Goal: Communication & Community: Participate in discussion

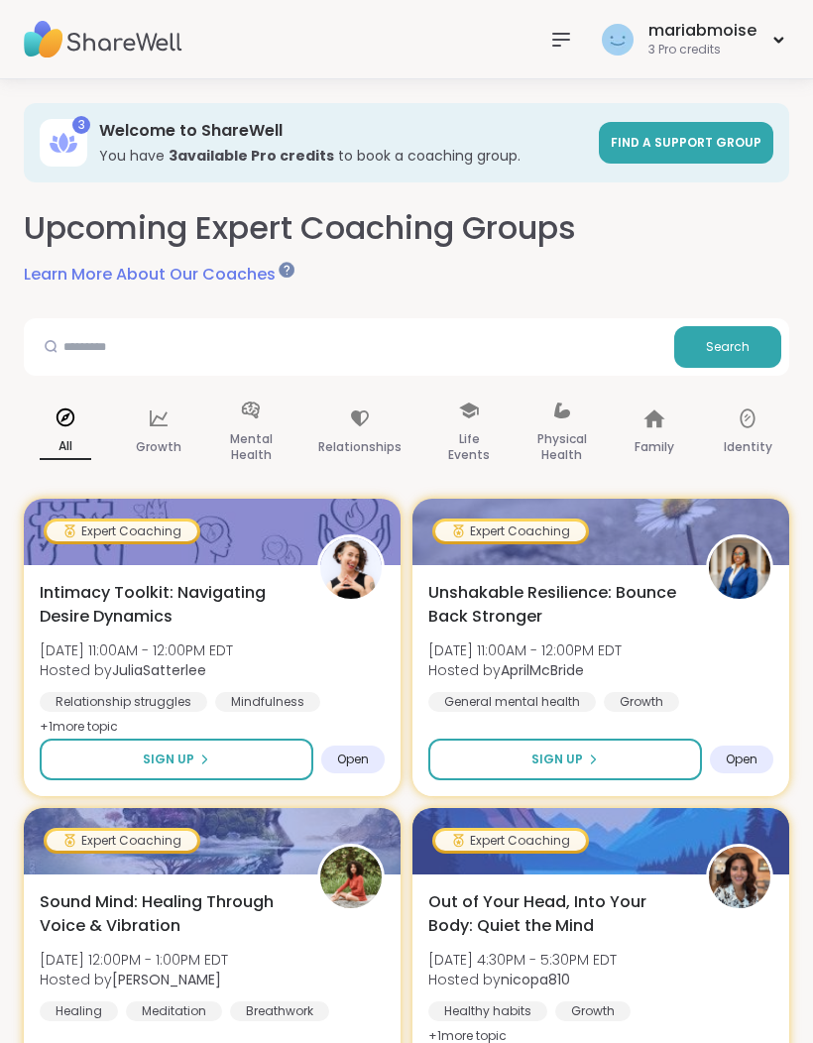
click at [704, 25] on div "mariabmoise" at bounding box center [702, 31] width 108 height 22
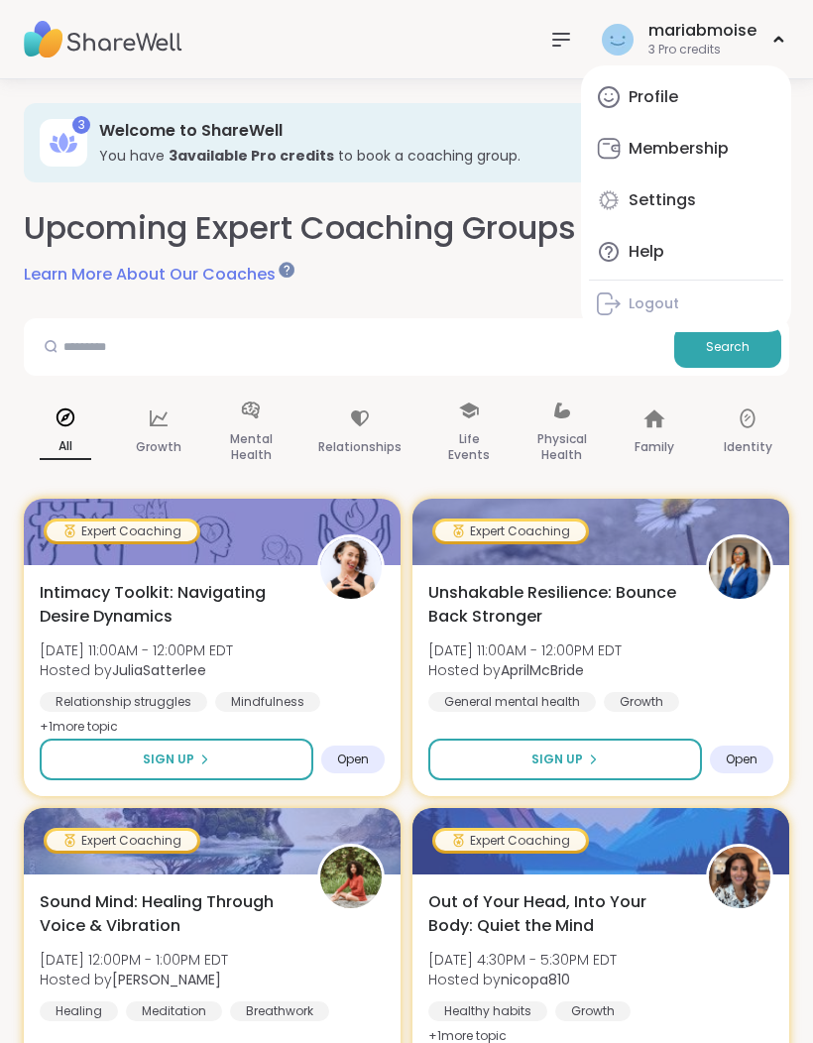
click at [456, 54] on div "mariabmoise 3 Pro credits Profile Membership Settings Help Logout" at bounding box center [406, 39] width 813 height 79
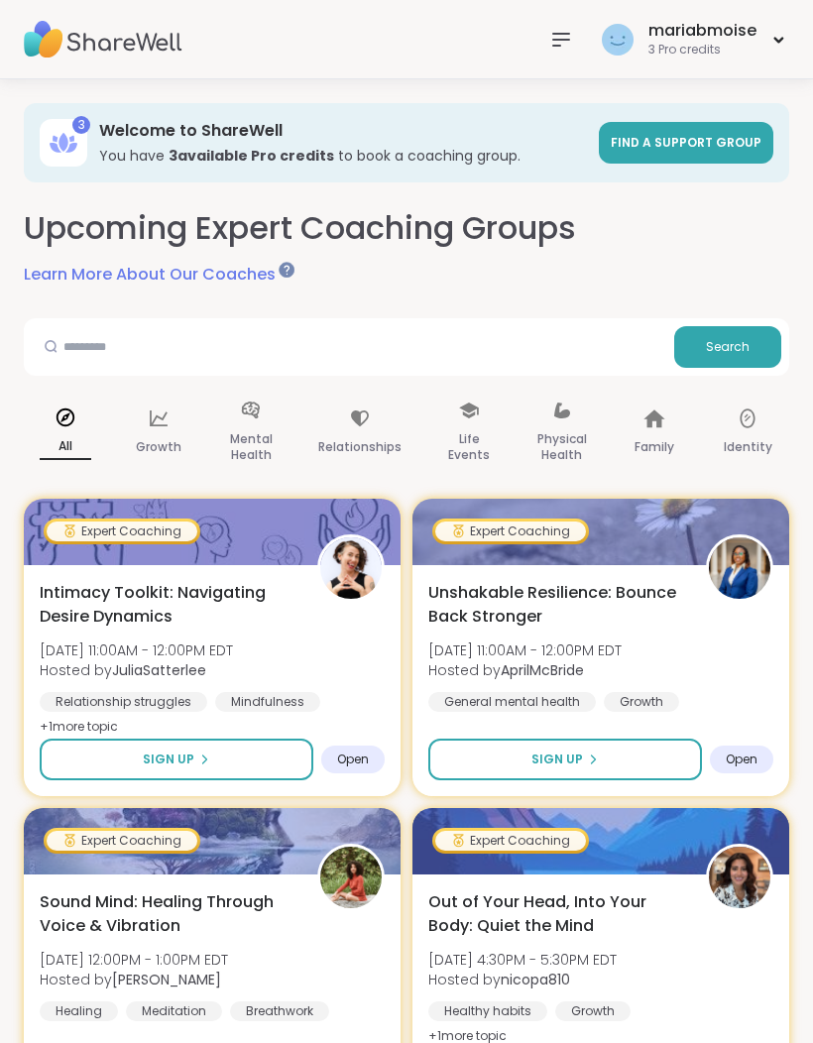
click at [570, 29] on icon at bounding box center [561, 40] width 24 height 24
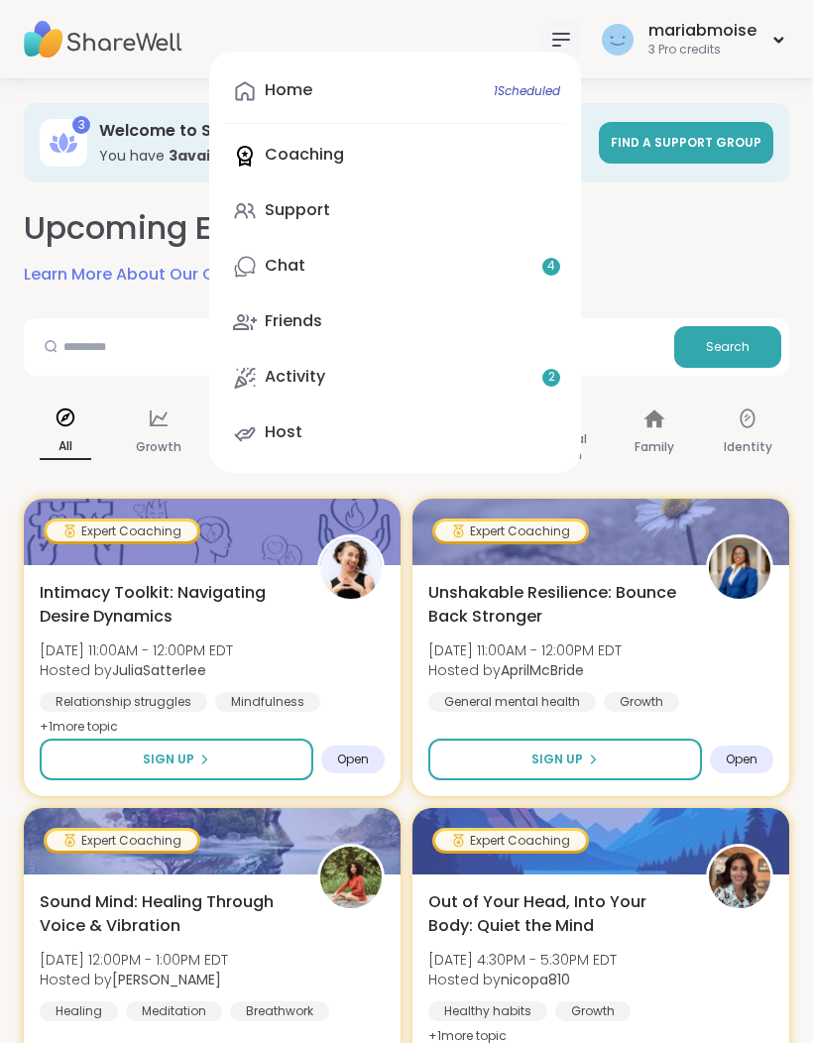
click at [312, 87] on div "Home 1 Scheduled" at bounding box center [289, 90] width 48 height 22
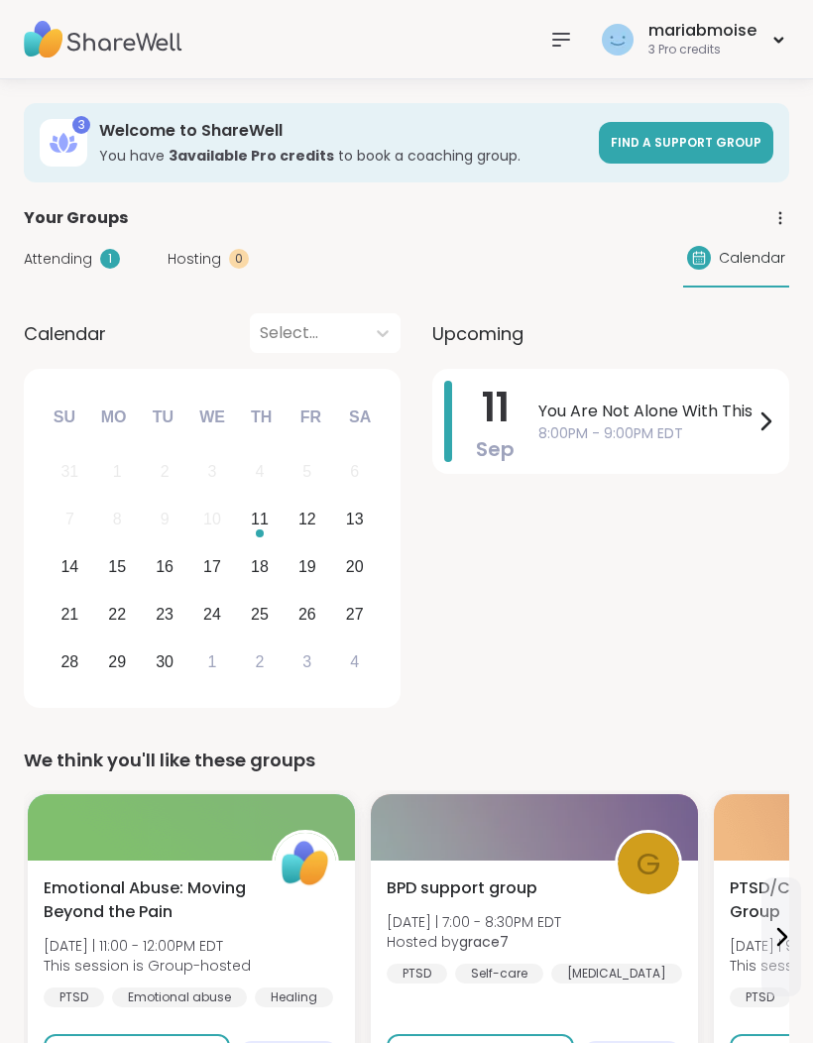
click at [684, 405] on span "You Are Not Alone With This" at bounding box center [645, 411] width 215 height 24
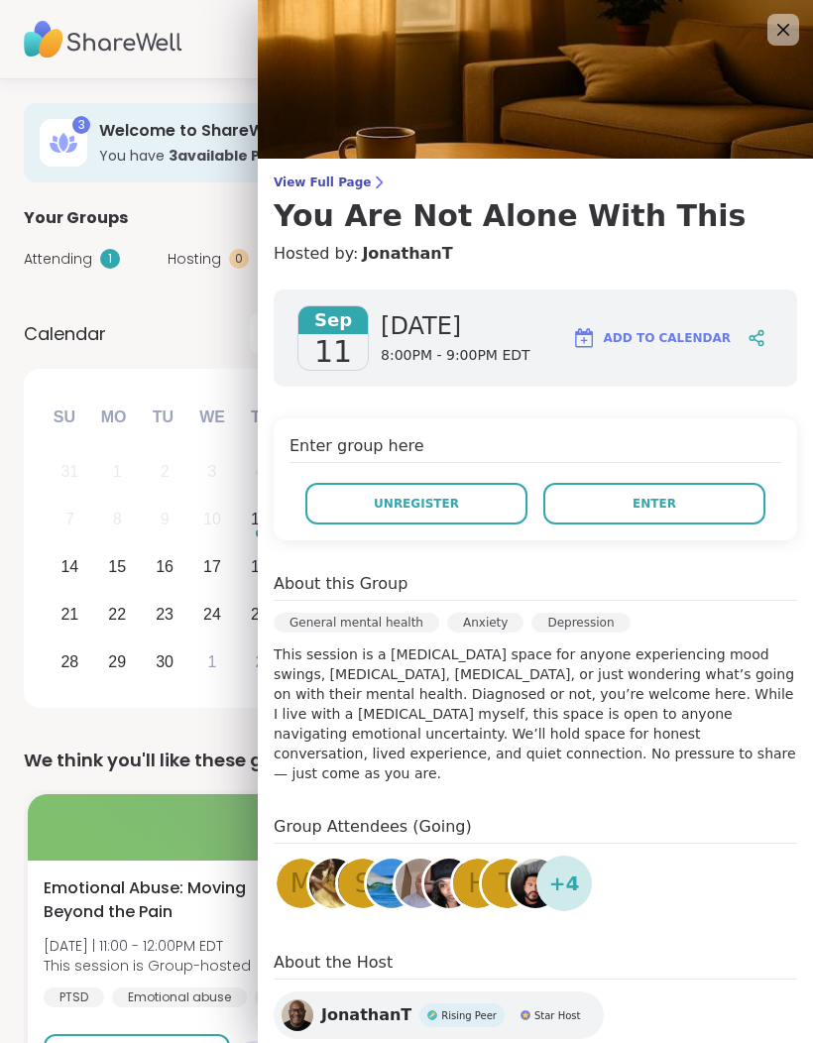
click at [674, 488] on button "Enter" at bounding box center [654, 504] width 222 height 42
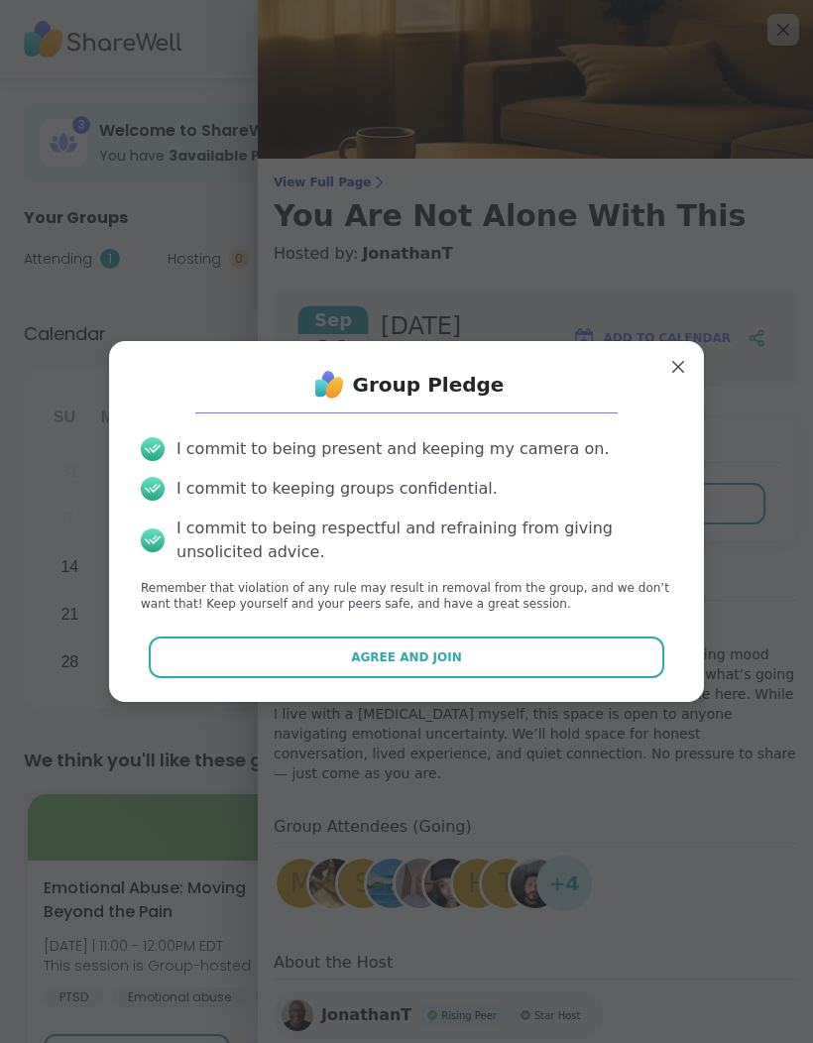
click at [398, 627] on div "I commit to being present and keeping my camera on. I commit to keeping groups …" at bounding box center [406, 525] width 563 height 208
click at [360, 641] on button "Agree and Join" at bounding box center [407, 657] width 516 height 42
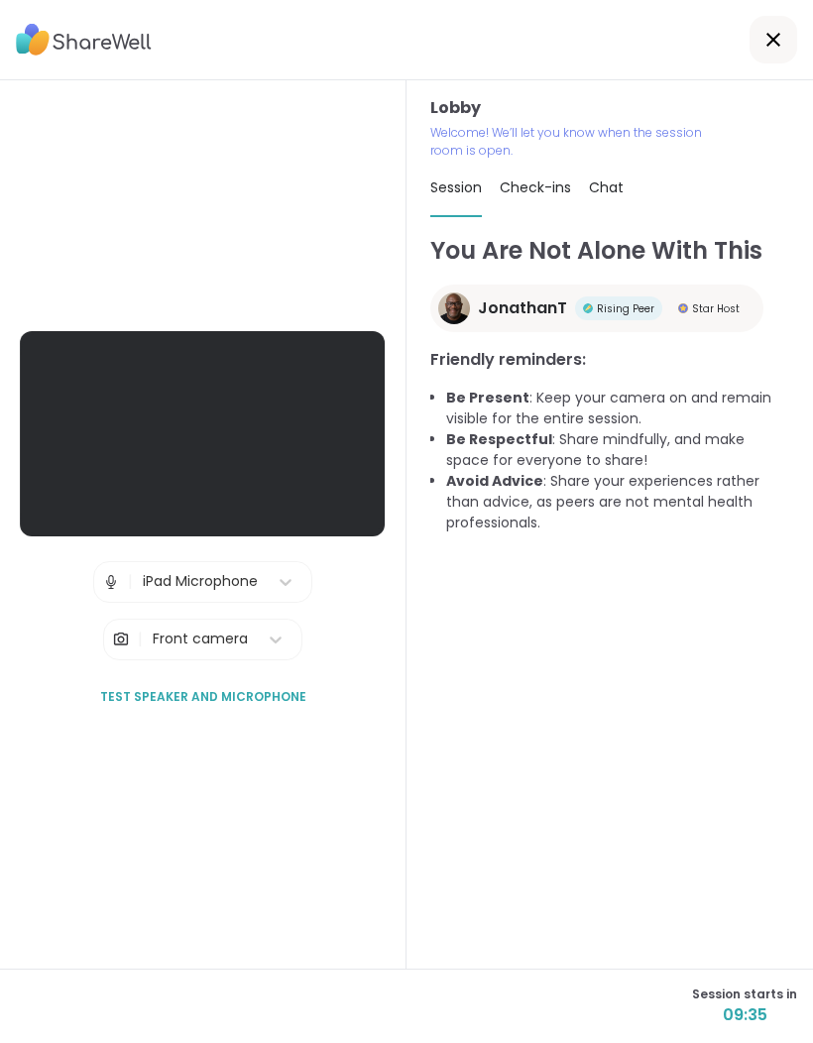
click at [209, 717] on button "Test speaker and microphone" at bounding box center [203, 697] width 222 height 42
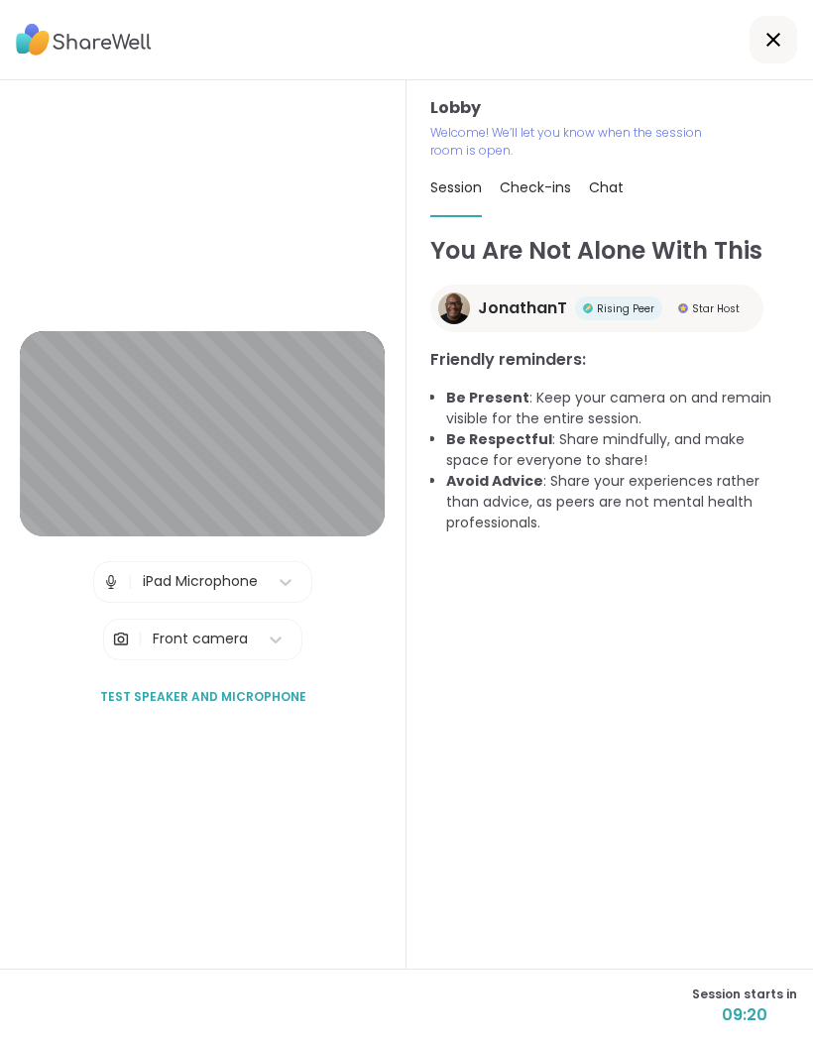
click at [278, 914] on div "Lobby | iPad Microphone | Front camera Test speaker and microphone" at bounding box center [203, 524] width 406 height 888
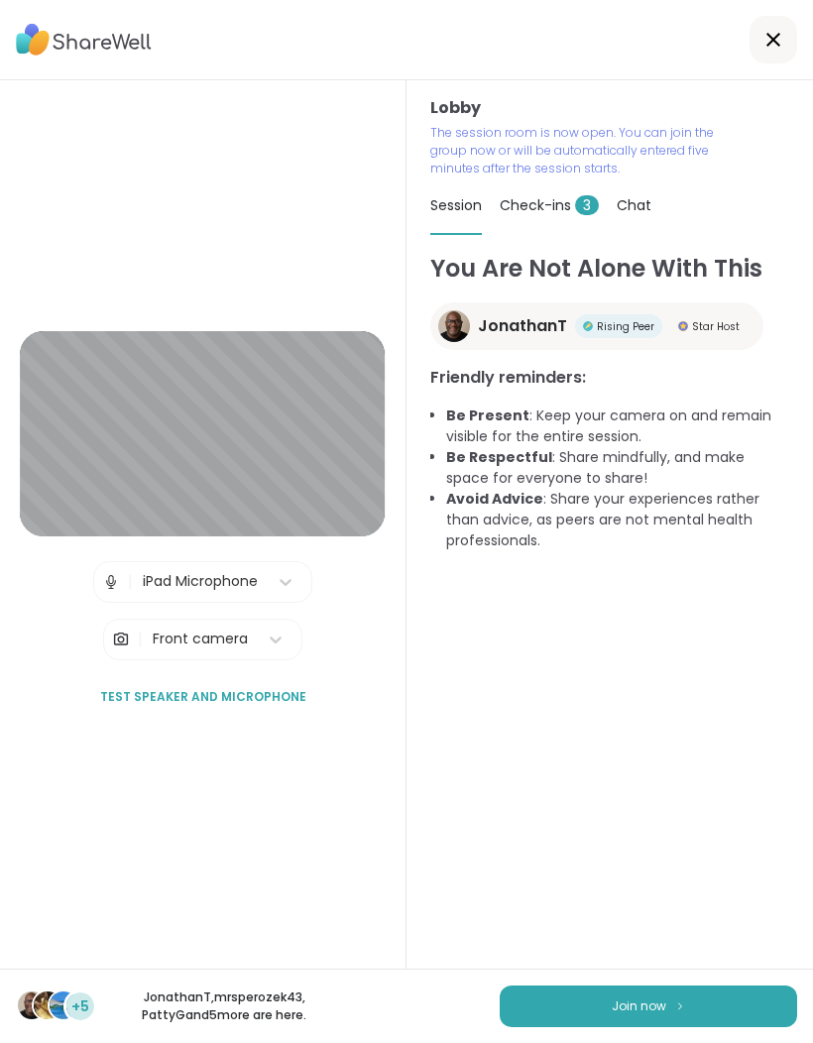
click at [643, 995] on button "Join now" at bounding box center [647, 1006] width 297 height 42
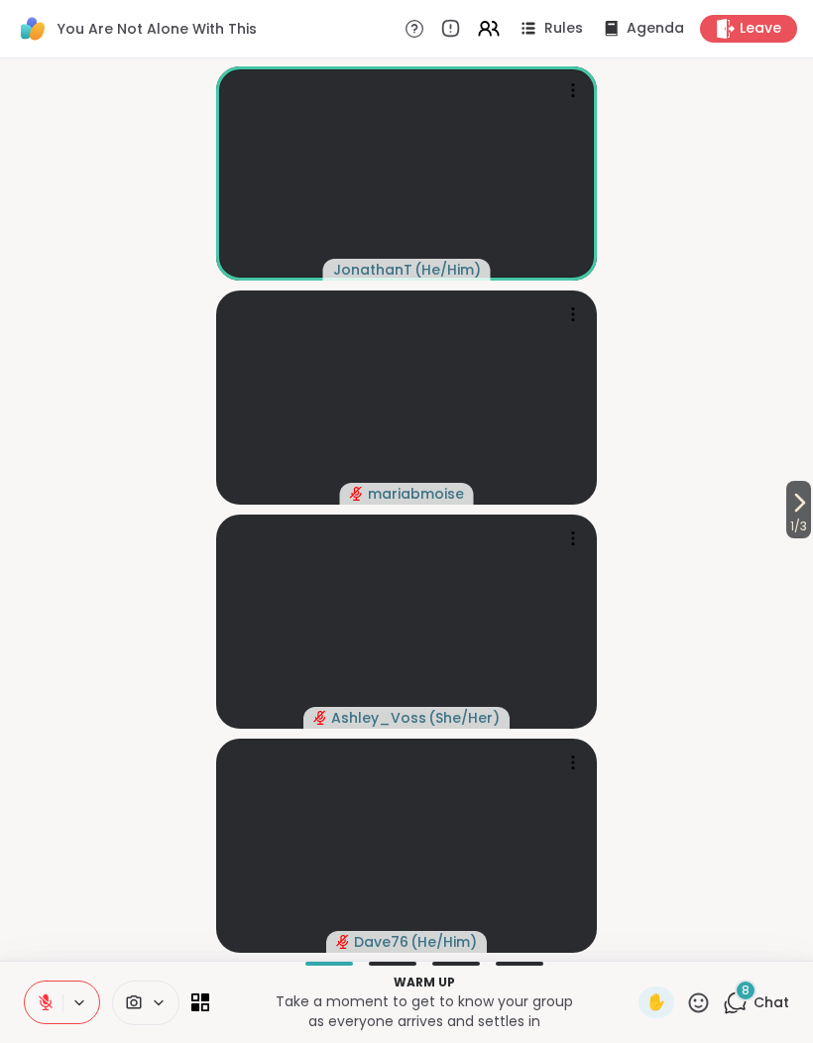
click at [757, 998] on span "Chat" at bounding box center [771, 1002] width 36 height 20
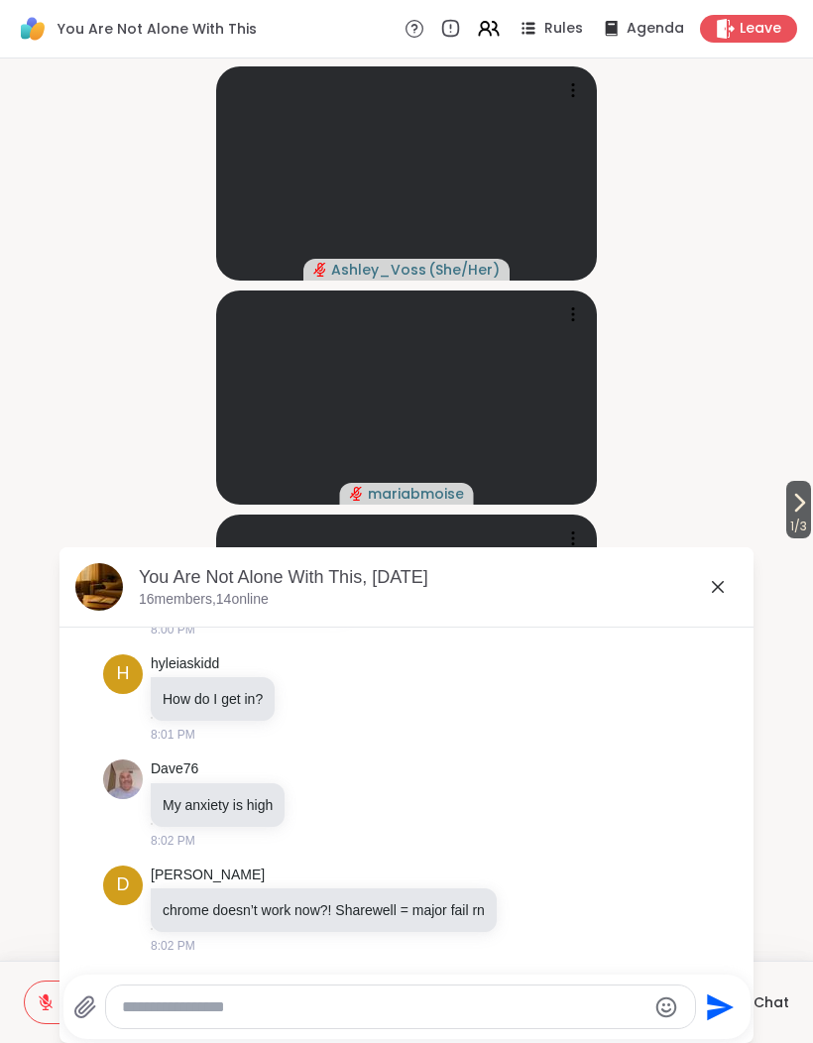
scroll to position [3042, 0]
click at [27, 1000] on button at bounding box center [44, 1002] width 38 height 42
click at [27, 1011] on button at bounding box center [44, 1002] width 38 height 42
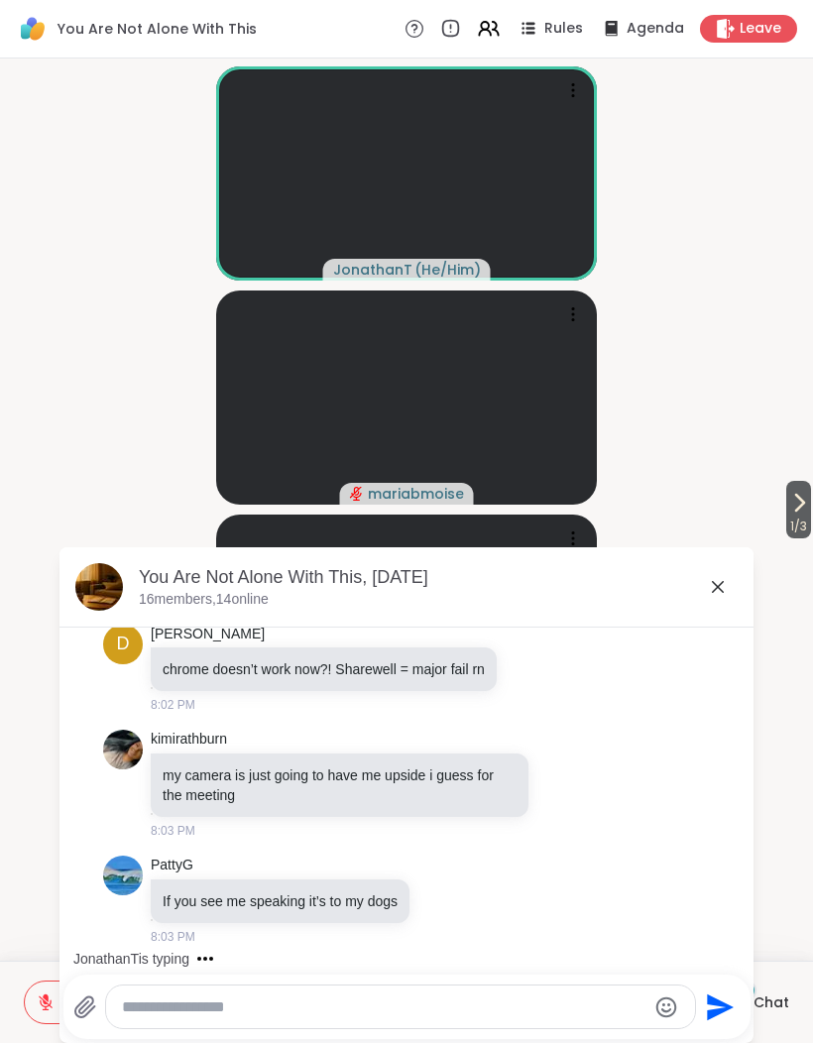
scroll to position [3377, 0]
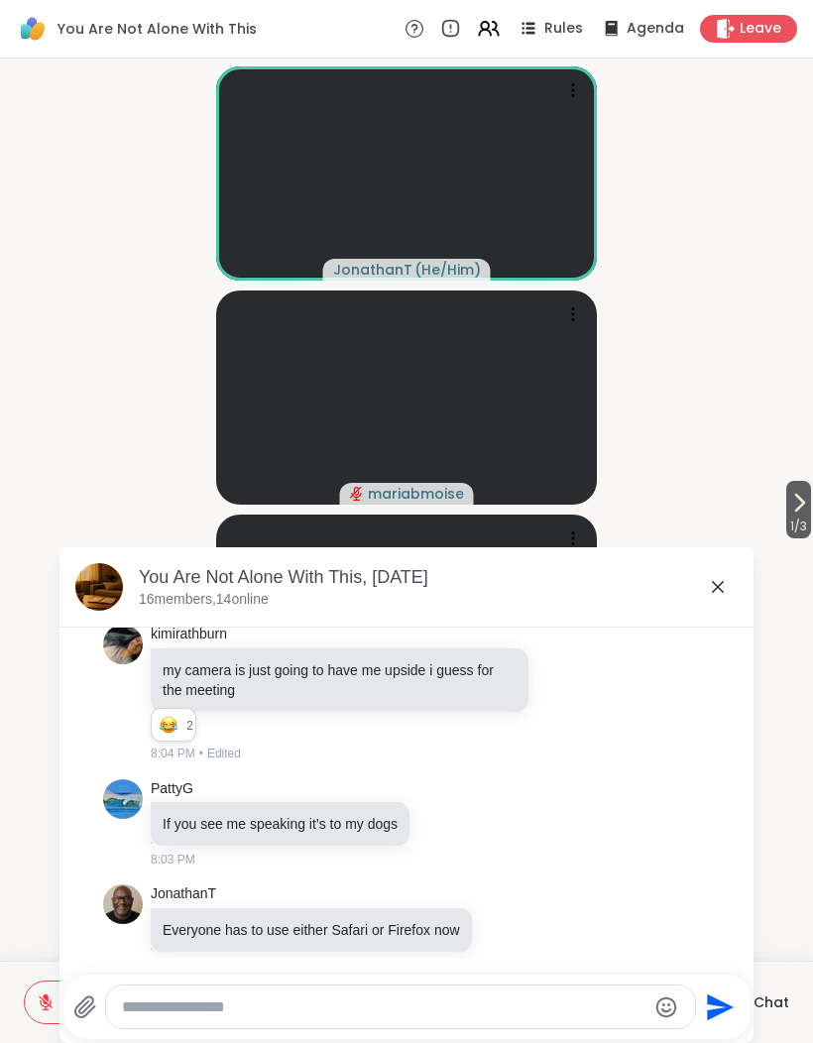
click at [725, 583] on icon at bounding box center [718, 587] width 24 height 24
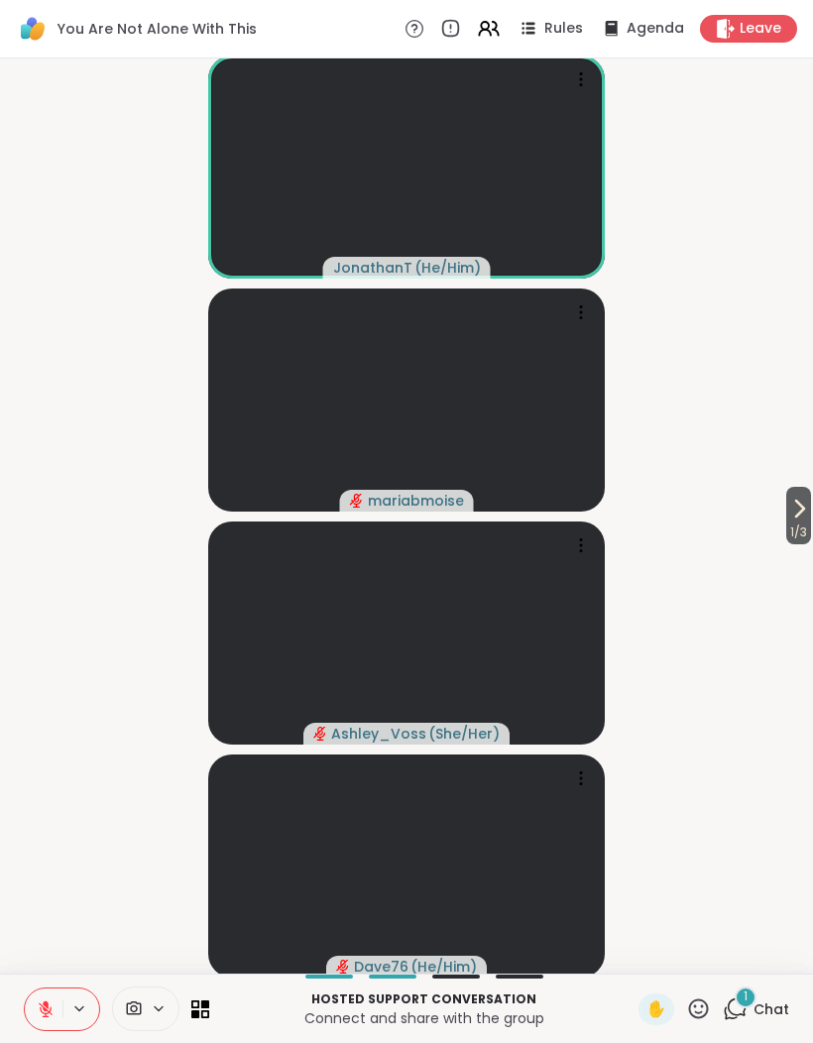
click at [759, 1001] on span "Chat" at bounding box center [771, 1009] width 36 height 20
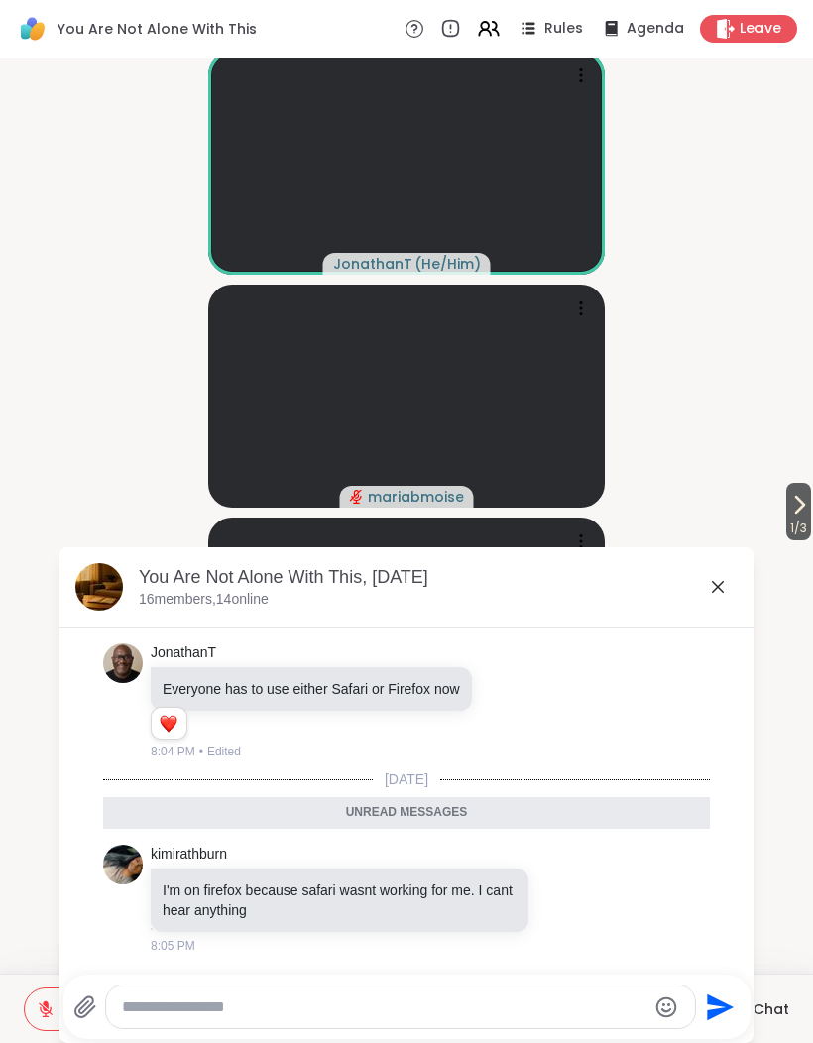
scroll to position [4, 0]
click at [800, 833] on video-player-container "1 / 3 JonathanT ( He/Him ) mariabmoise Ashley_Voss ( She/Her ) Dave76 ( He/Him )" at bounding box center [406, 511] width 789 height 899
click at [725, 588] on icon at bounding box center [718, 587] width 24 height 24
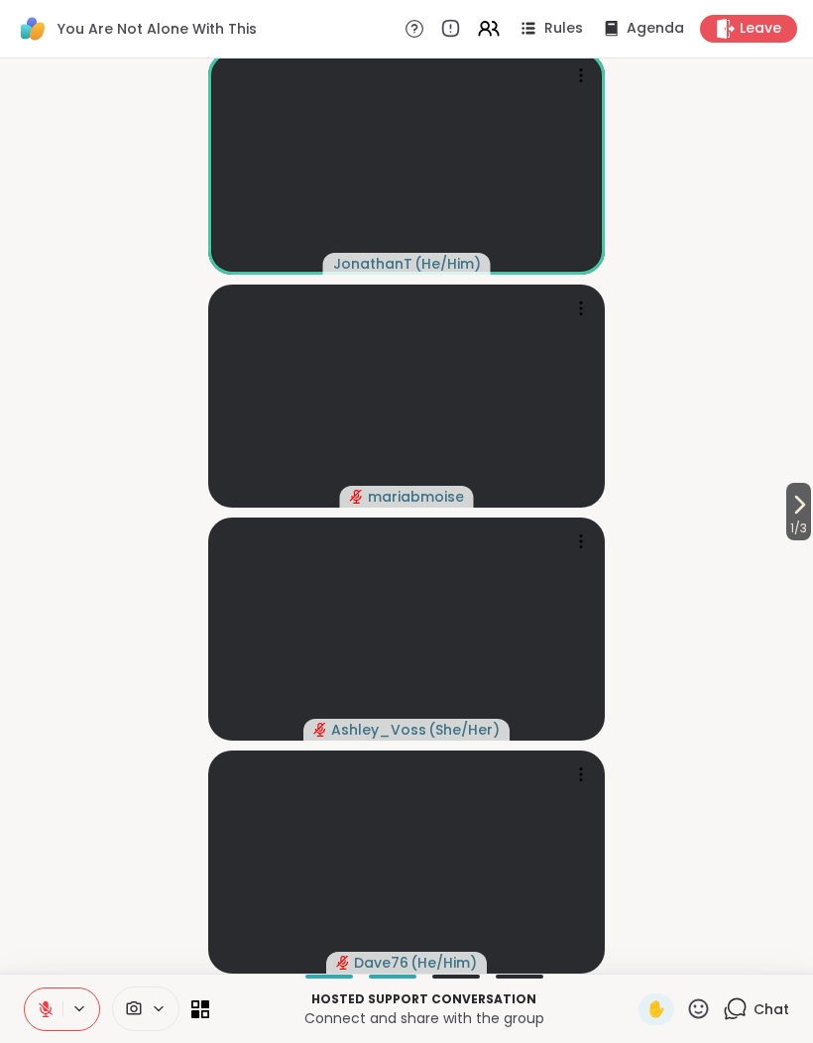
click at [798, 501] on icon at bounding box center [800, 504] width 8 height 16
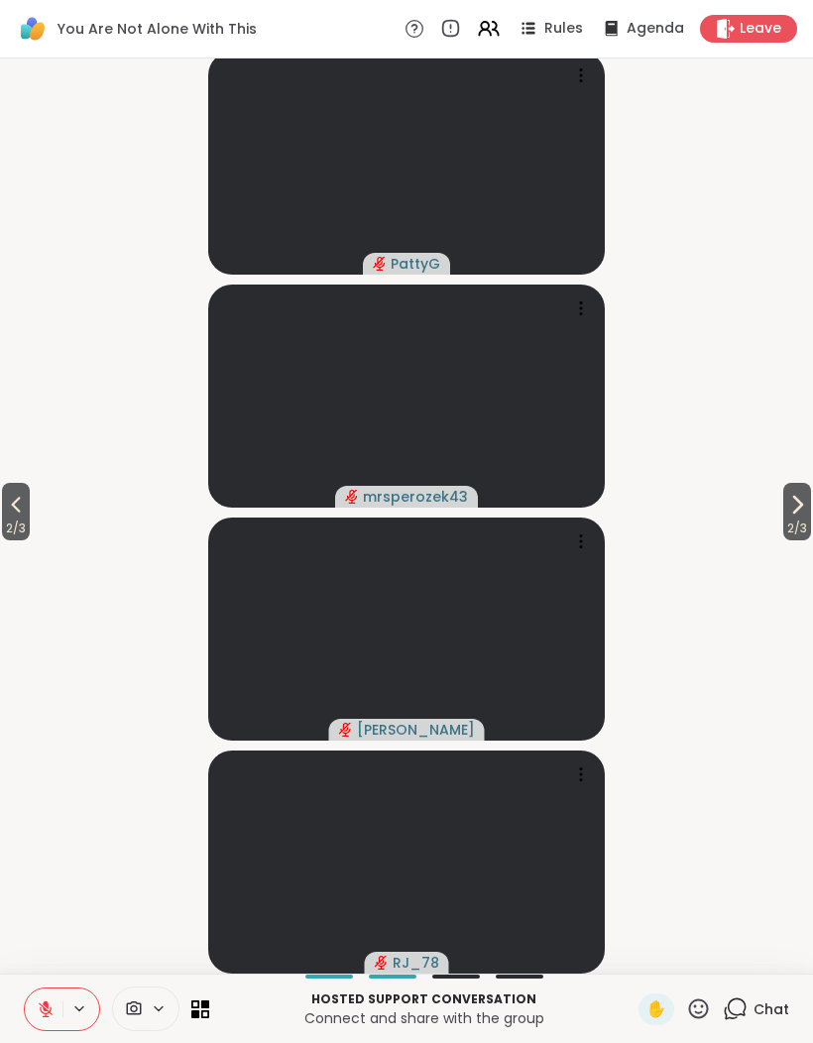
click at [793, 506] on icon at bounding box center [797, 505] width 24 height 24
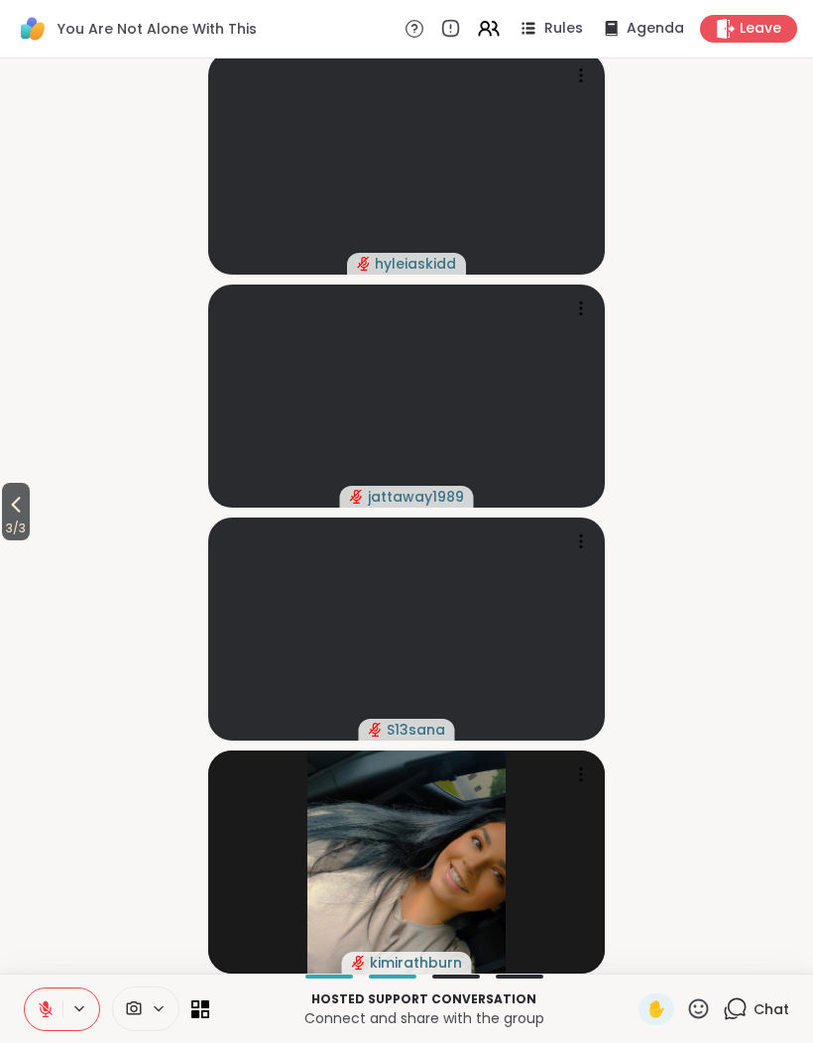
click at [15, 511] on icon at bounding box center [16, 505] width 24 height 24
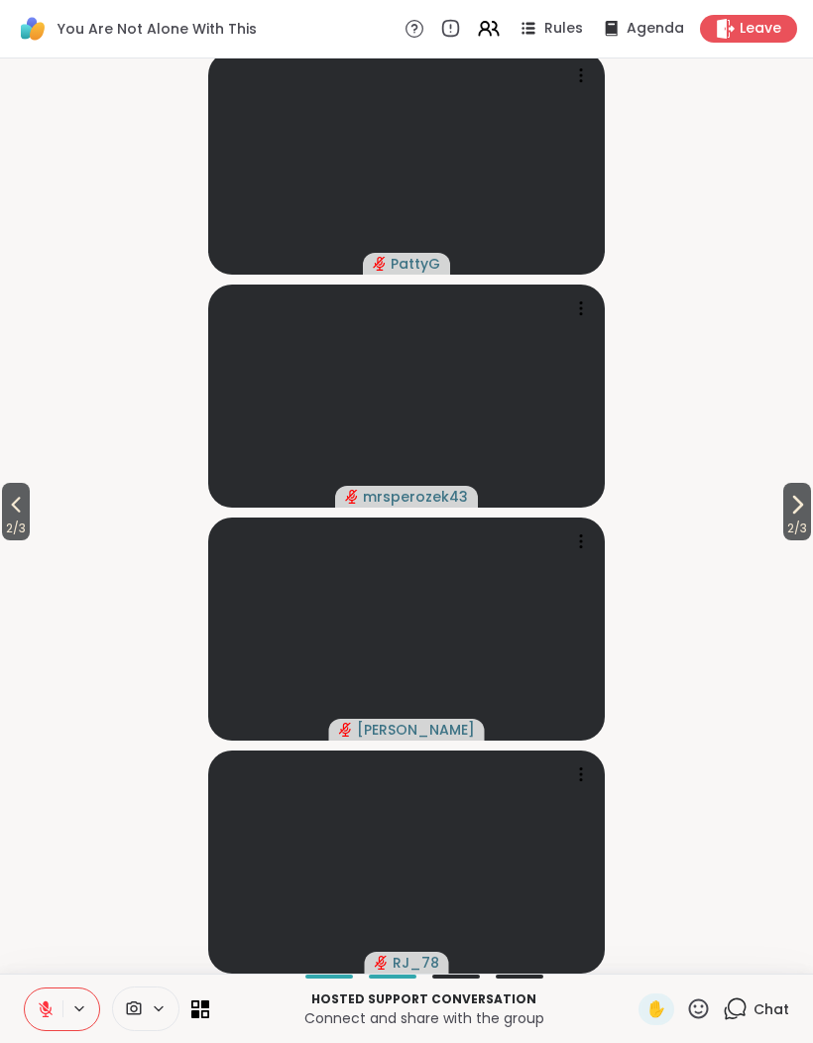
click at [11, 524] on span "2 / 3" at bounding box center [16, 528] width 28 height 24
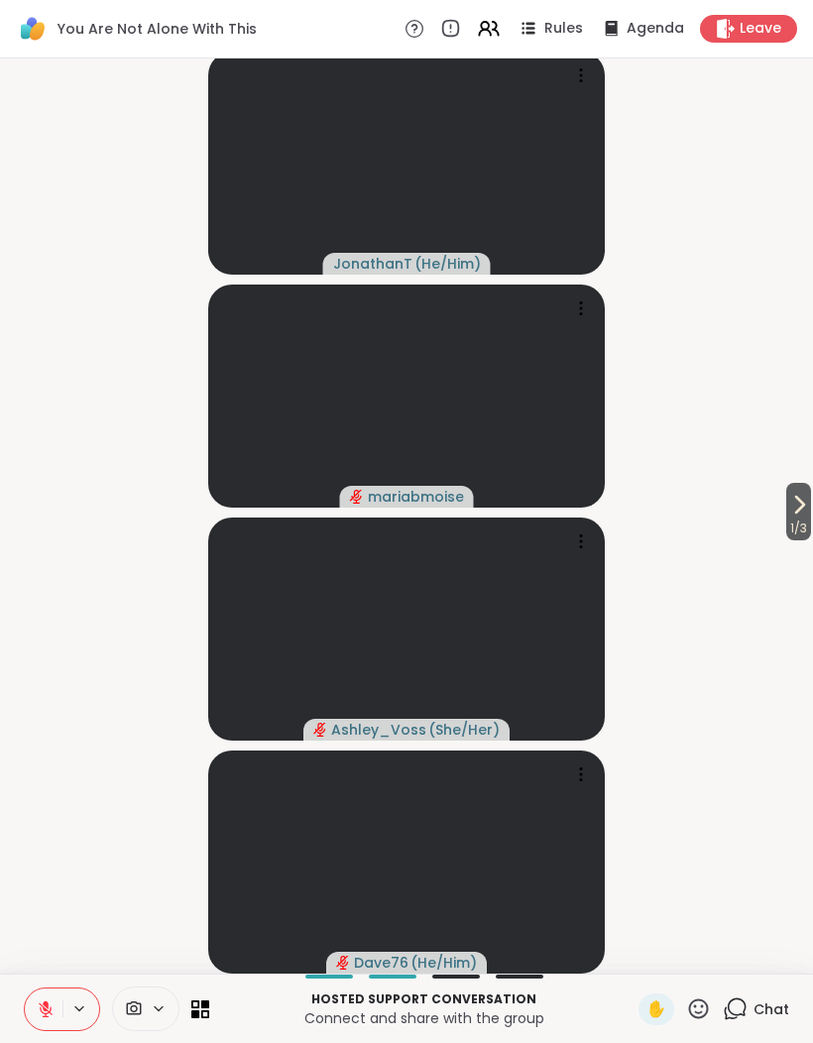
click at [788, 513] on icon at bounding box center [799, 505] width 24 height 24
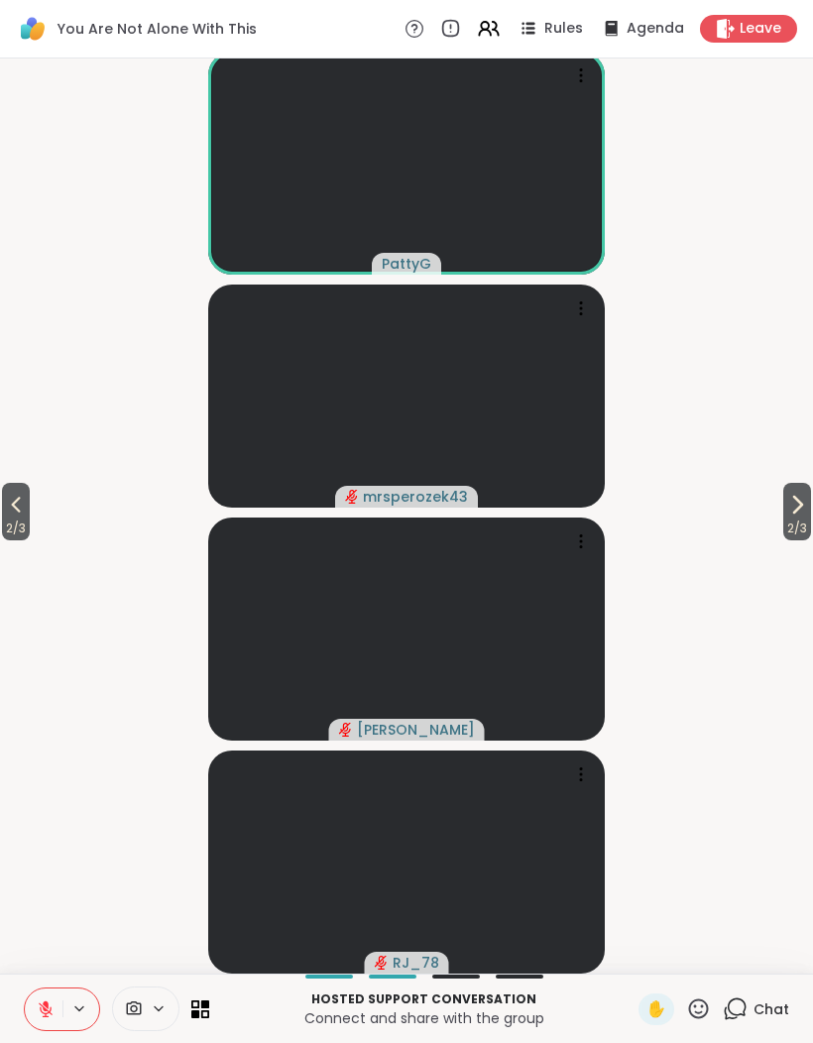
click at [805, 512] on icon at bounding box center [797, 505] width 24 height 24
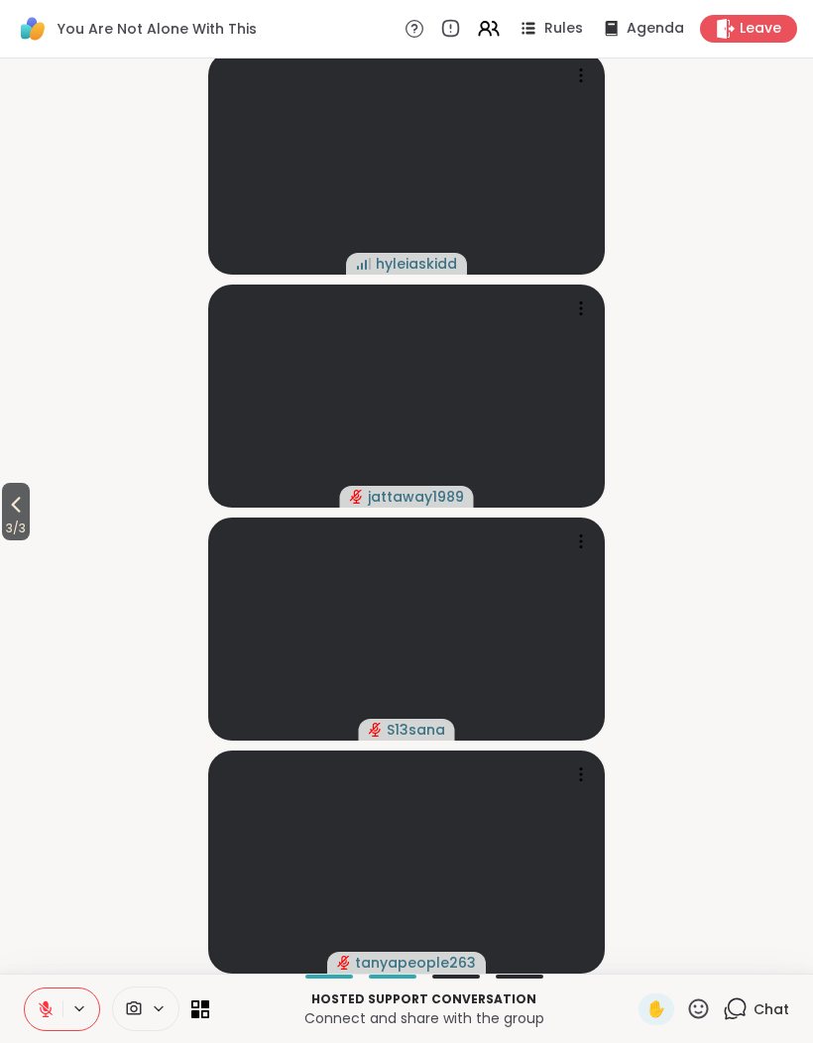
click at [9, 510] on icon at bounding box center [16, 505] width 24 height 24
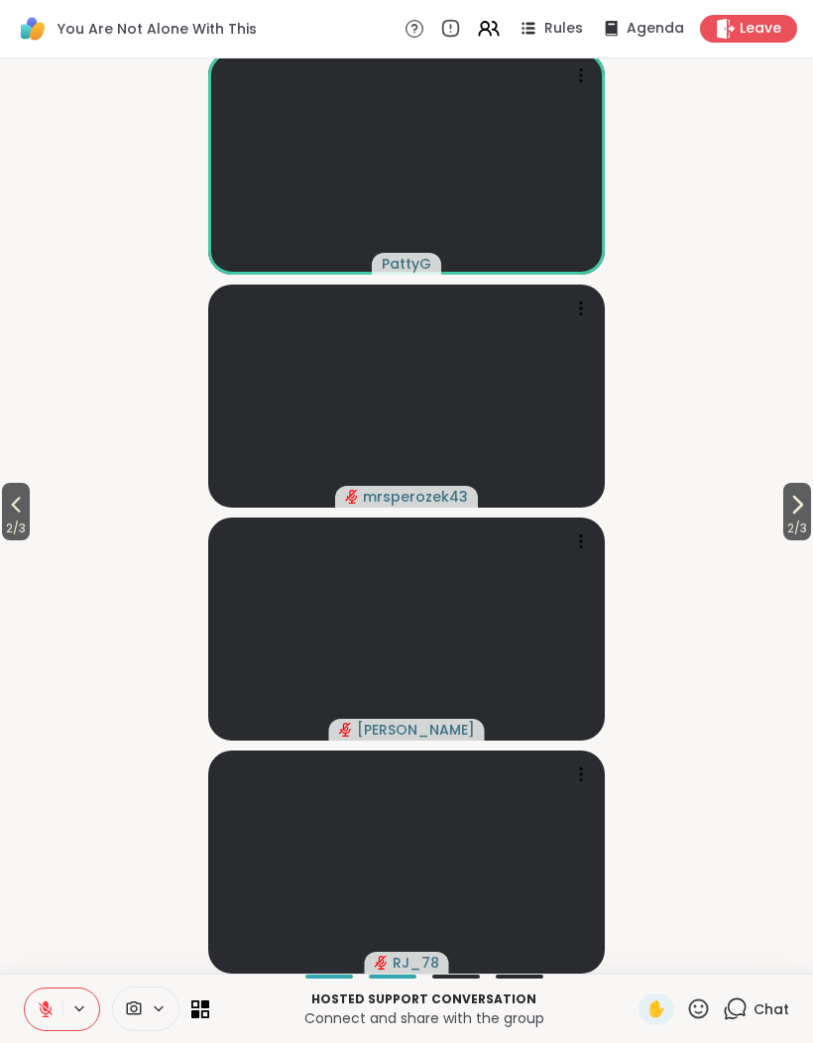
click at [10, 507] on icon at bounding box center [16, 505] width 24 height 24
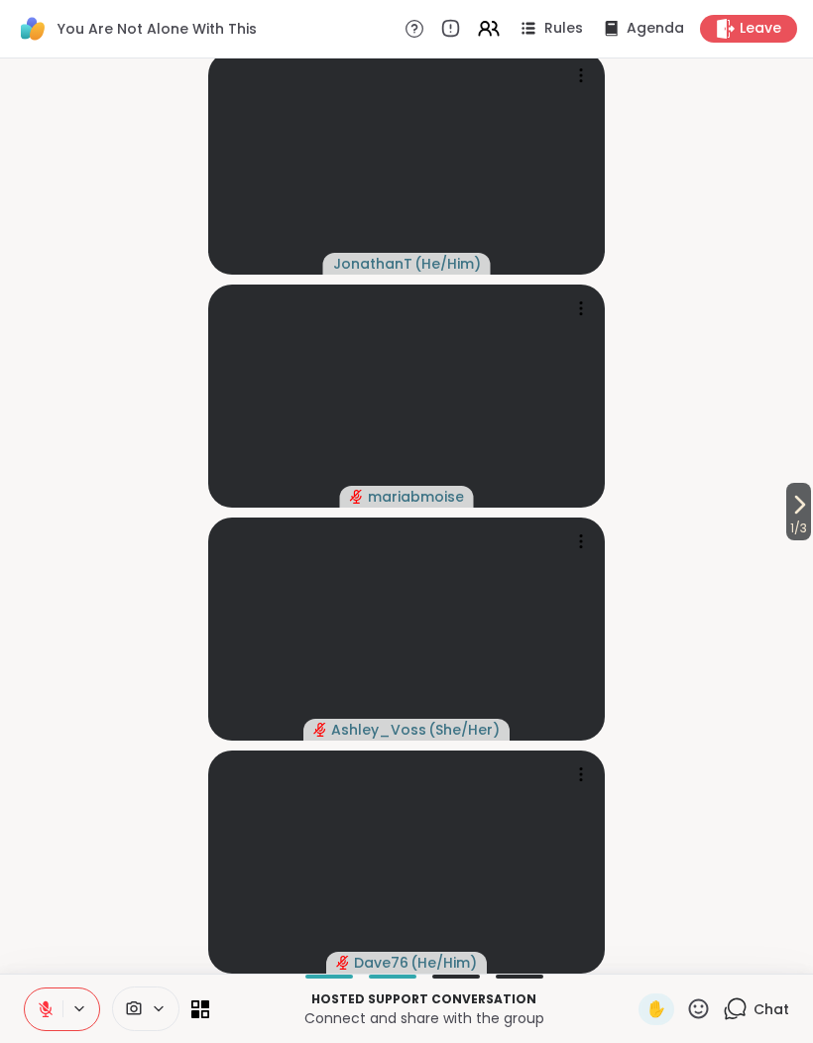
click at [9, 510] on div "1 / 3 JonathanT ( He/Him ) mariabmoise Ashley_Voss ( She/Her ) Dave76 ( He/Him )" at bounding box center [406, 515] width 813 height 915
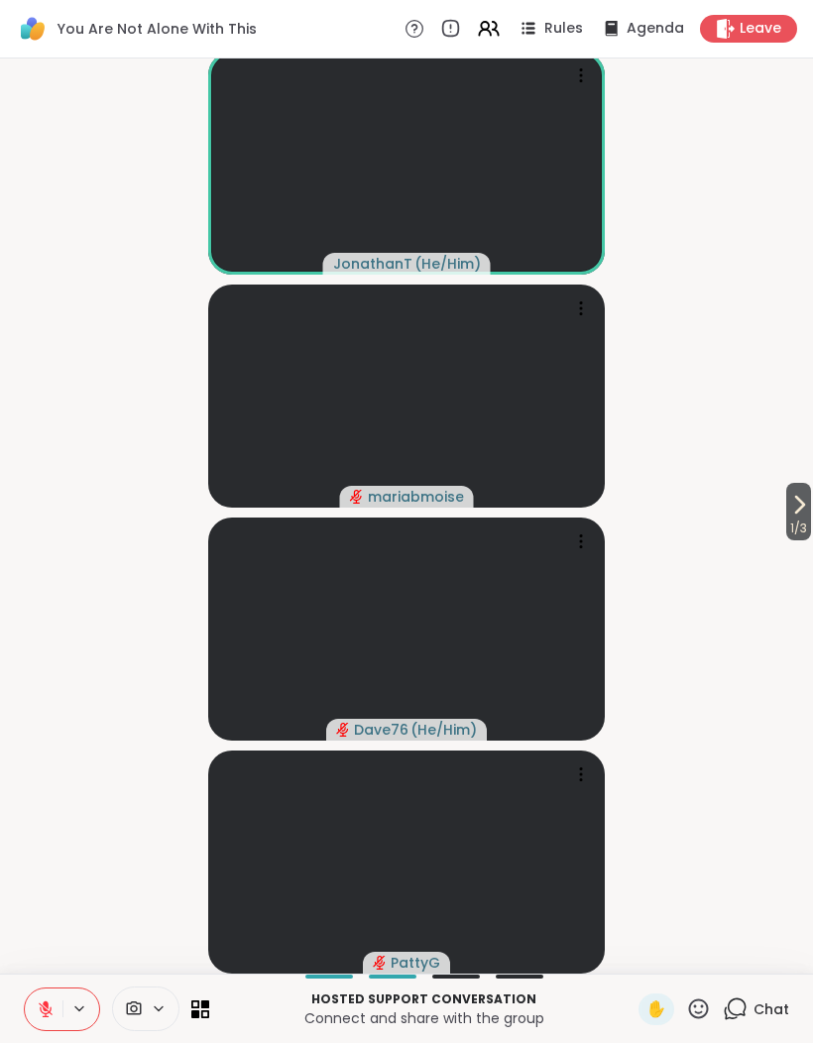
click at [195, 1021] on div at bounding box center [116, 1008] width 185 height 45
click at [196, 1011] on icon at bounding box center [195, 1013] width 8 height 8
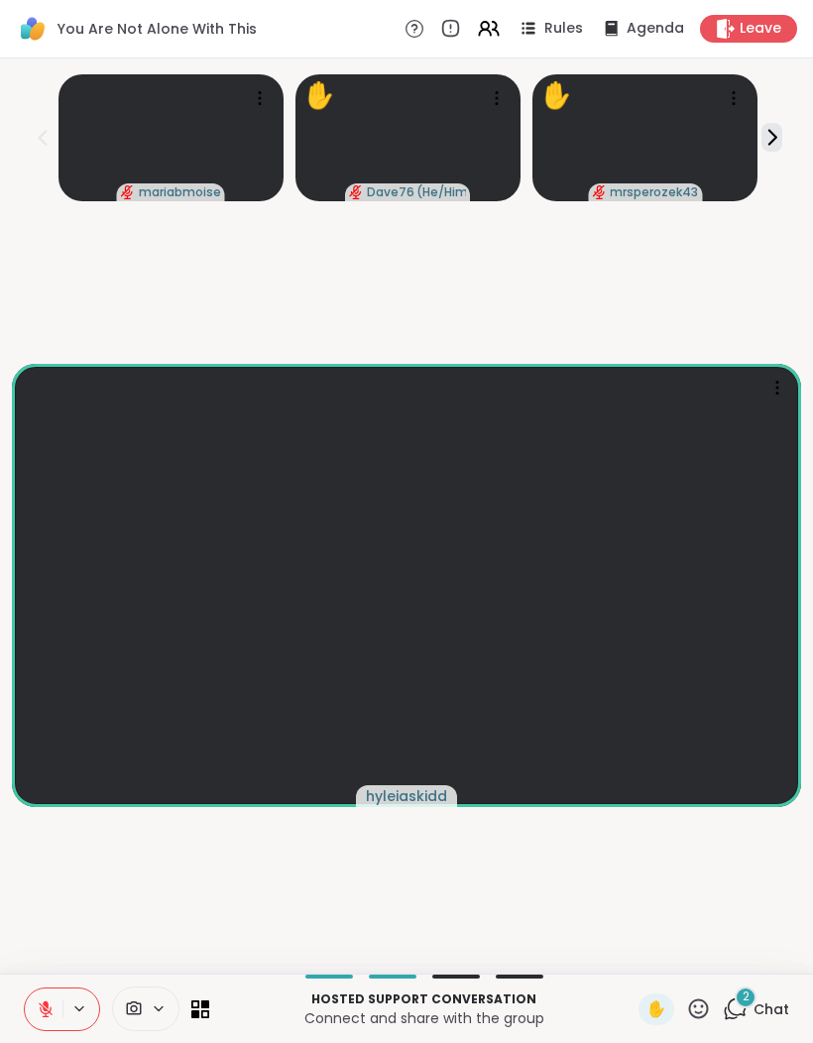
click at [770, 999] on span "Chat" at bounding box center [771, 1009] width 36 height 20
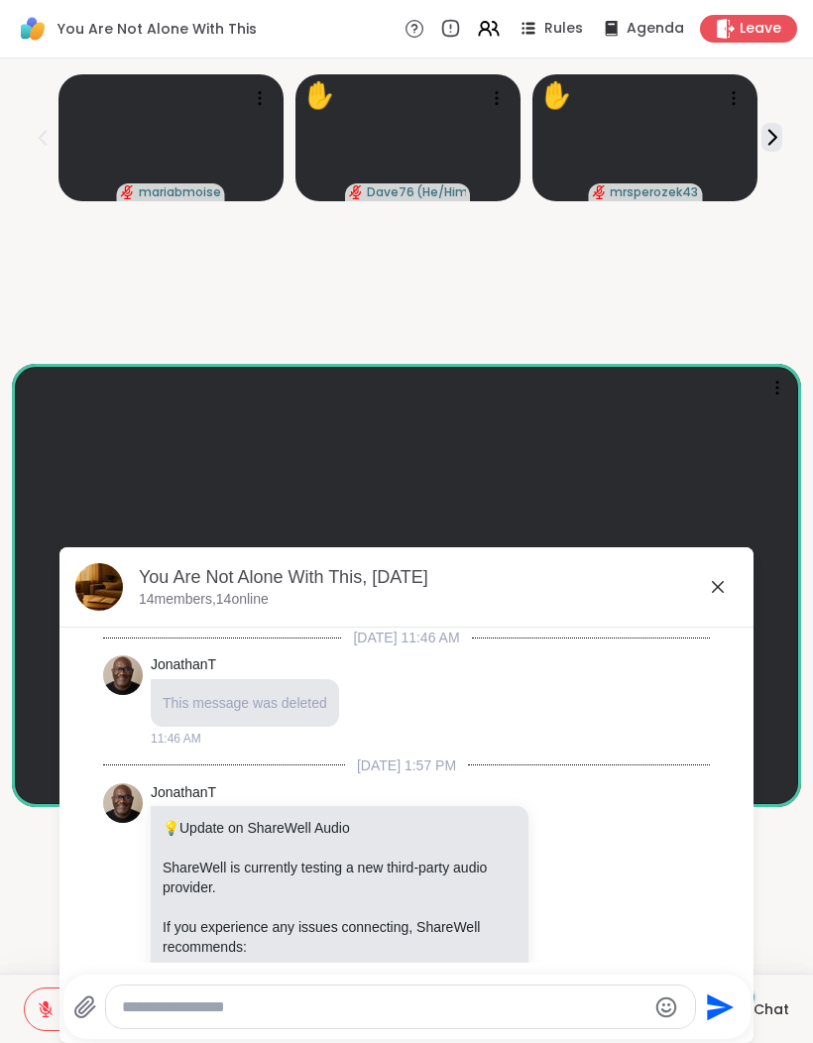
scroll to position [4009, 0]
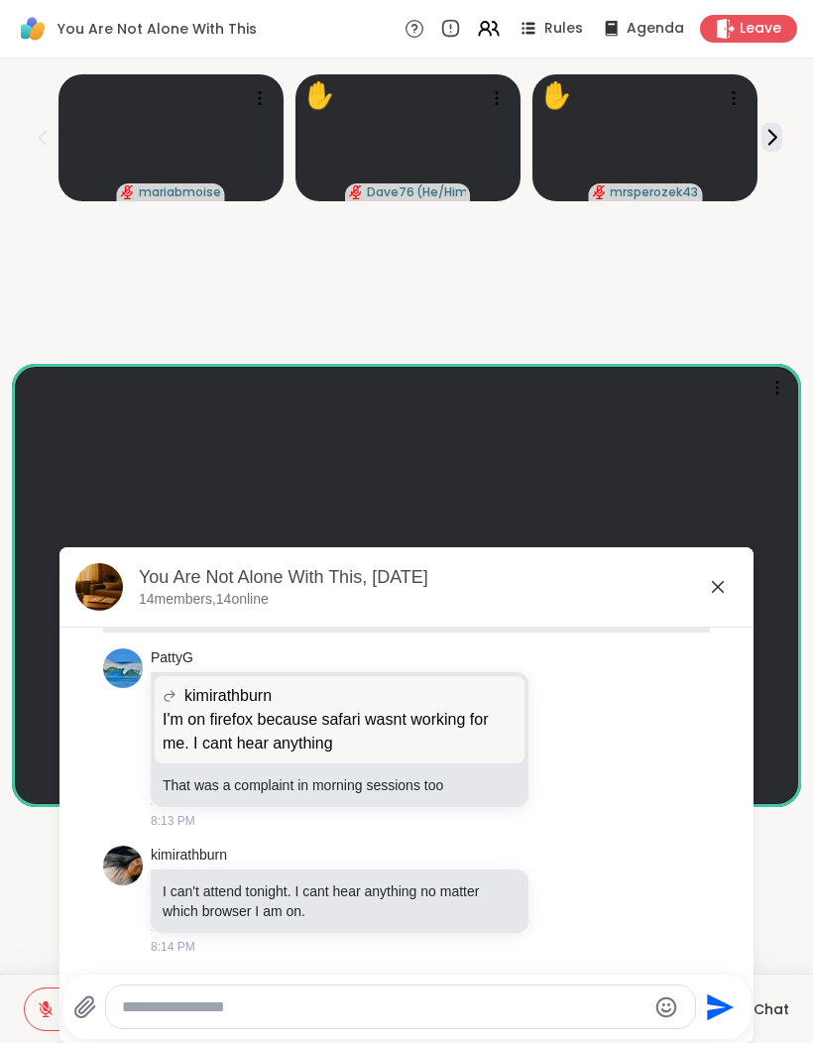
click at [728, 566] on div "You Are Not Alone With This, Sep 11" at bounding box center [438, 577] width 599 height 25
click at [734, 577] on div "You Are Not Alone With This, Sep 11" at bounding box center [438, 577] width 599 height 25
click at [725, 587] on icon at bounding box center [718, 587] width 24 height 24
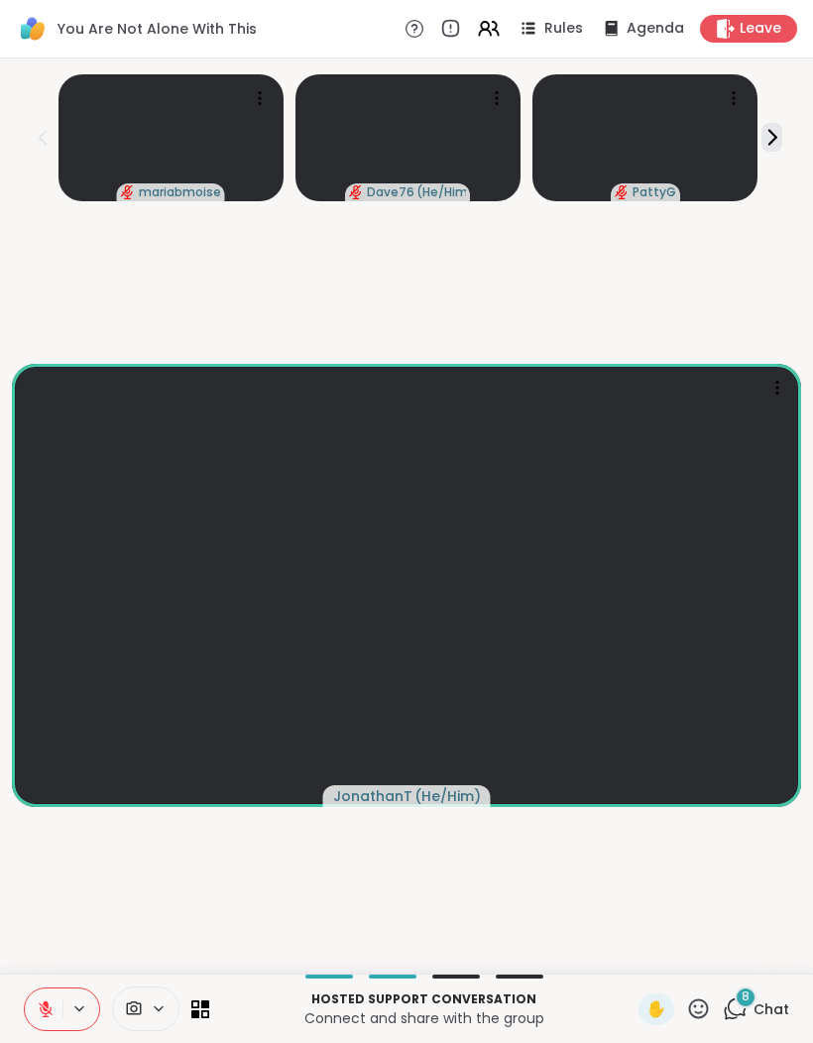
click at [766, 996] on div "8 Chat" at bounding box center [755, 1009] width 66 height 32
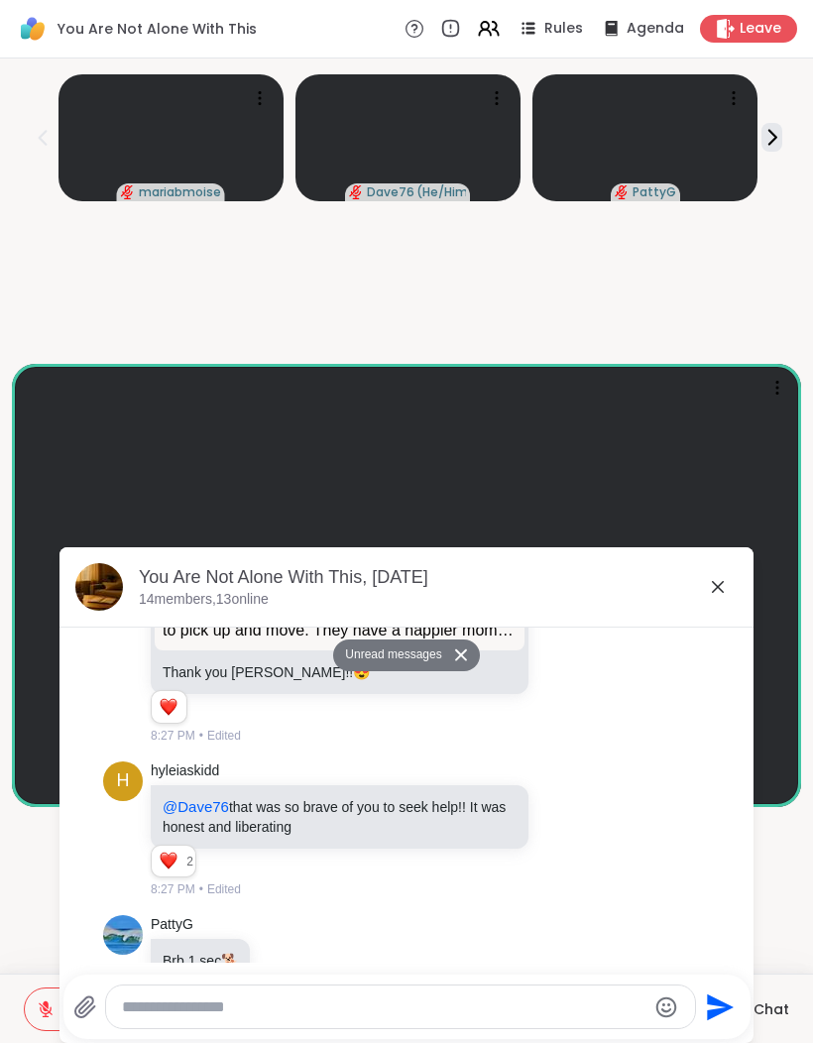
scroll to position [5269, 0]
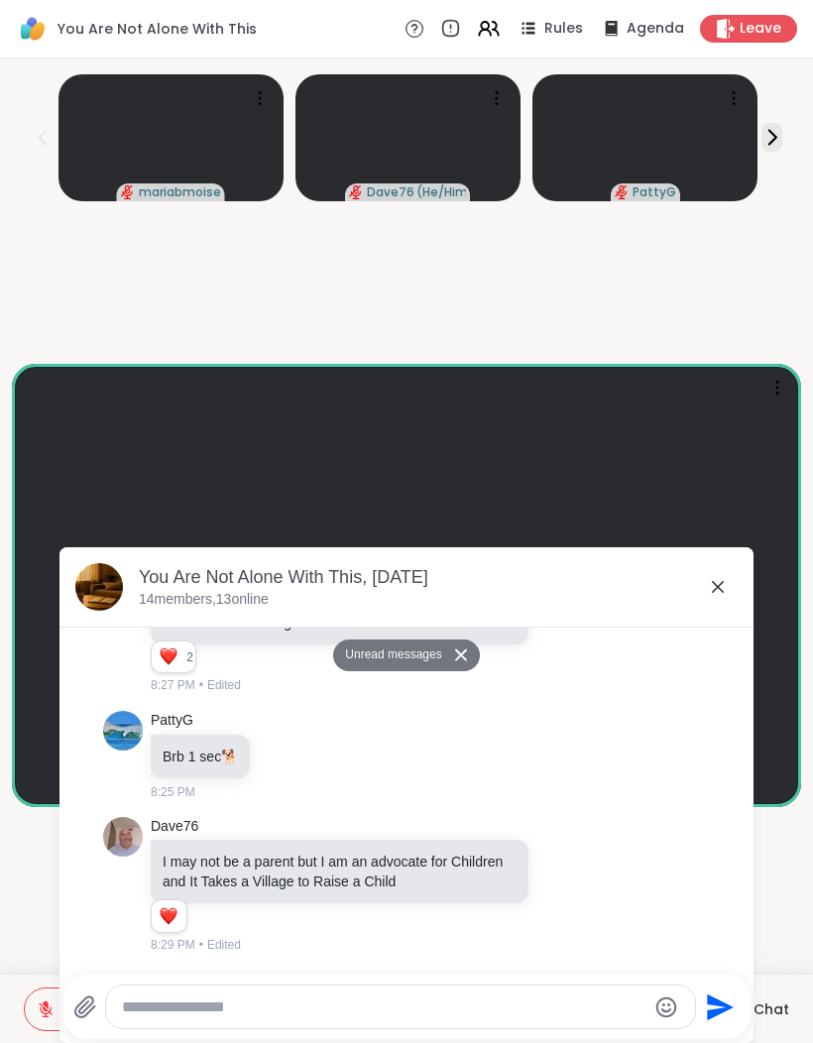
click at [718, 582] on icon at bounding box center [718, 587] width 24 height 24
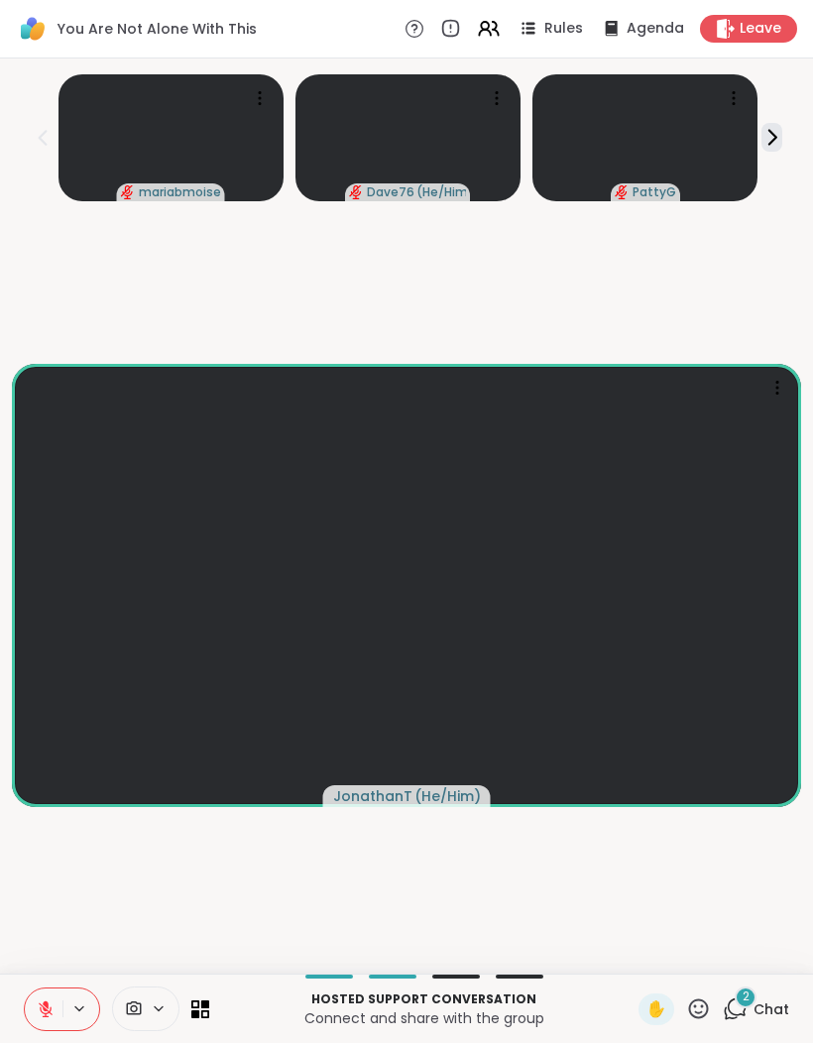
click at [755, 993] on div "2" at bounding box center [745, 997] width 22 height 22
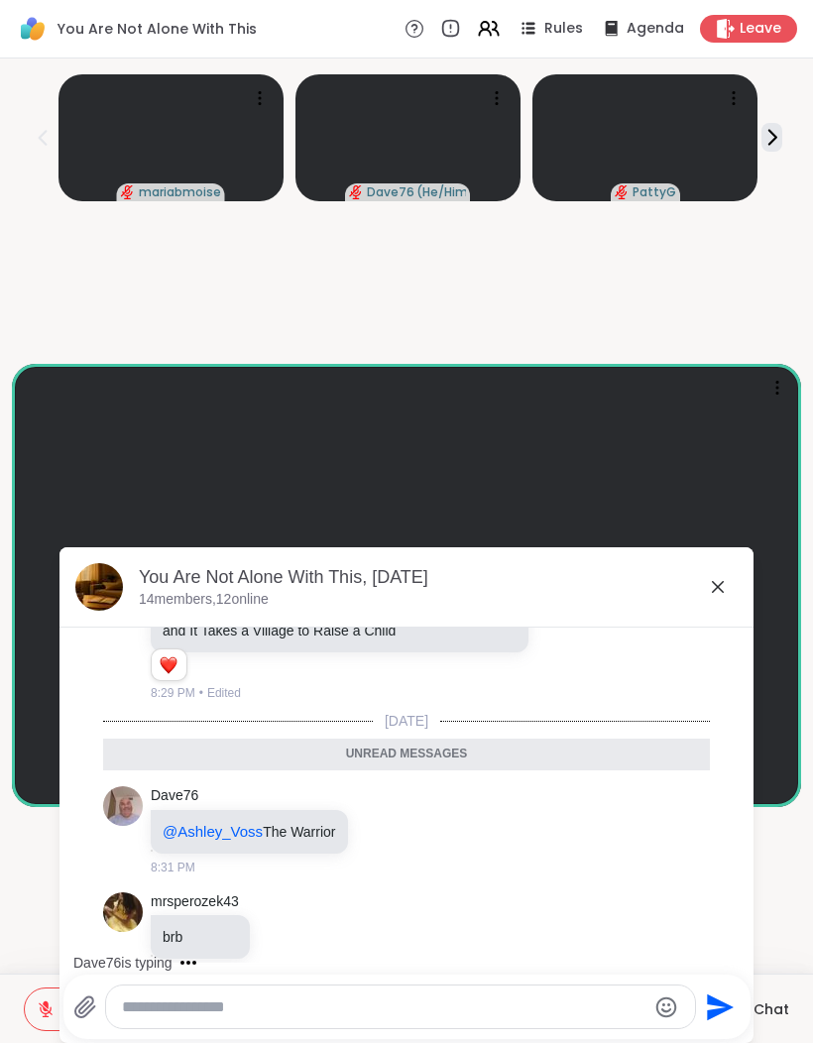
scroll to position [5479, 0]
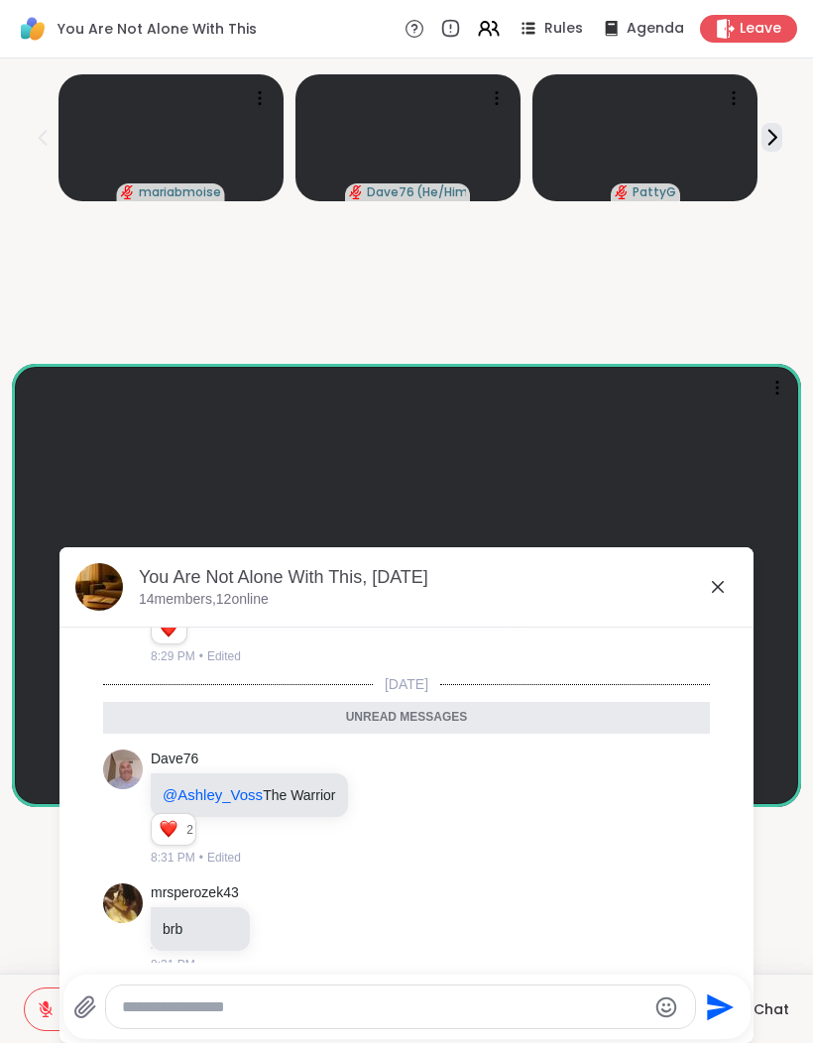
click at [718, 580] on icon at bounding box center [718, 587] width 24 height 24
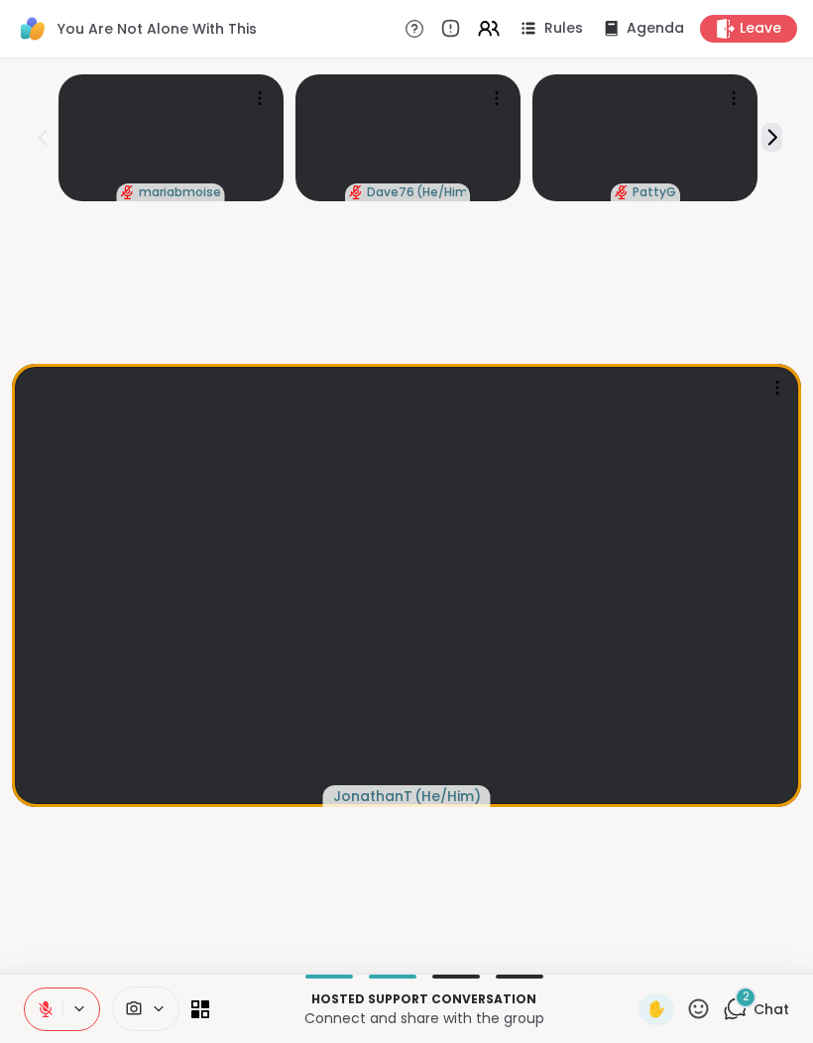
click at [751, 992] on div "2" at bounding box center [745, 997] width 22 height 22
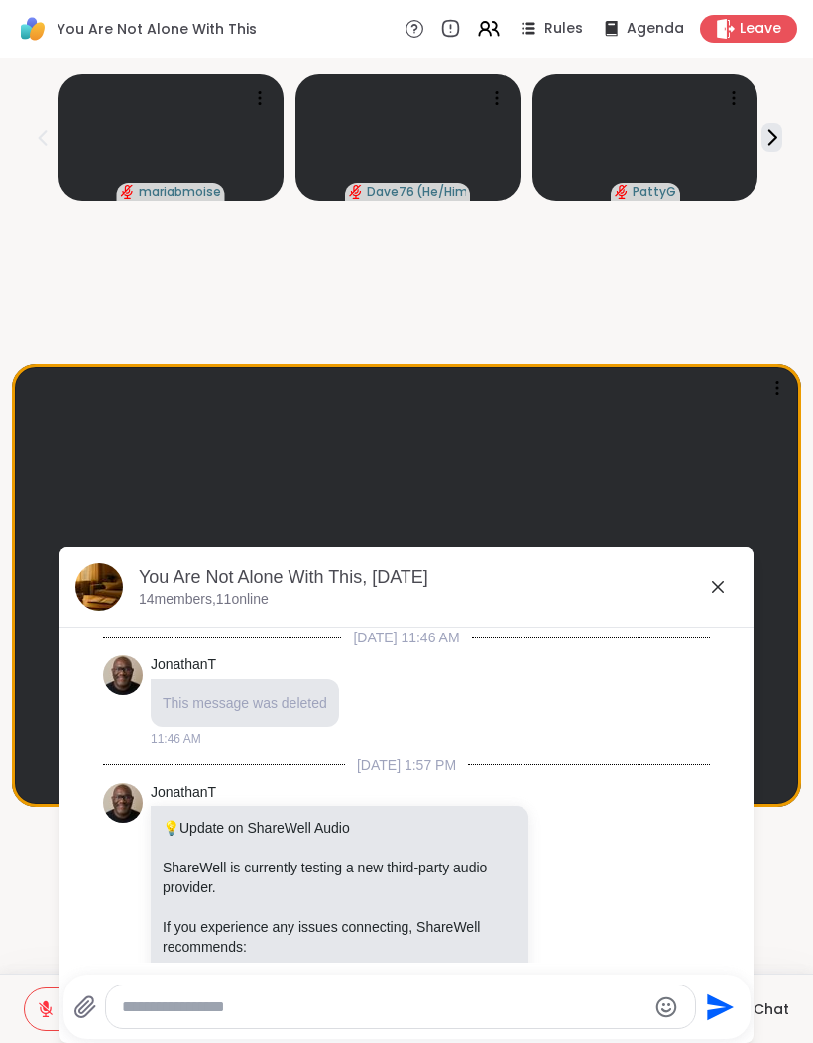
scroll to position [5923, 0]
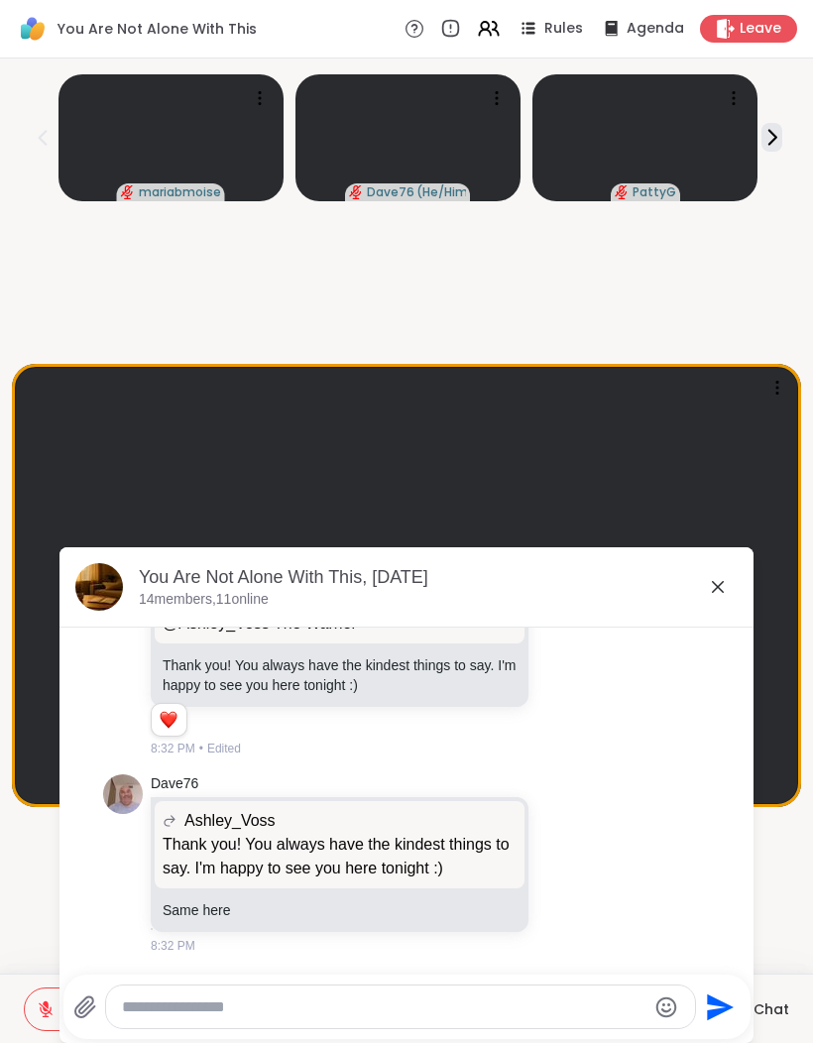
click at [724, 582] on icon at bounding box center [718, 587] width 24 height 24
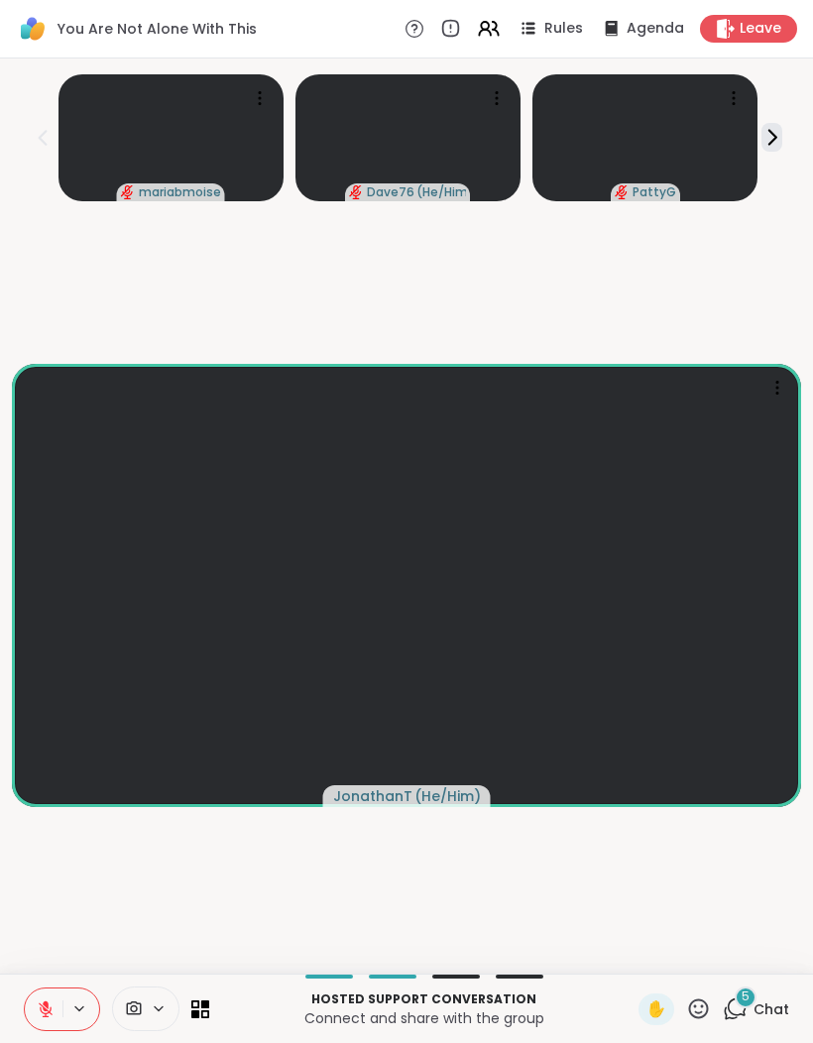
click at [754, 1009] on span "Chat" at bounding box center [771, 1009] width 36 height 20
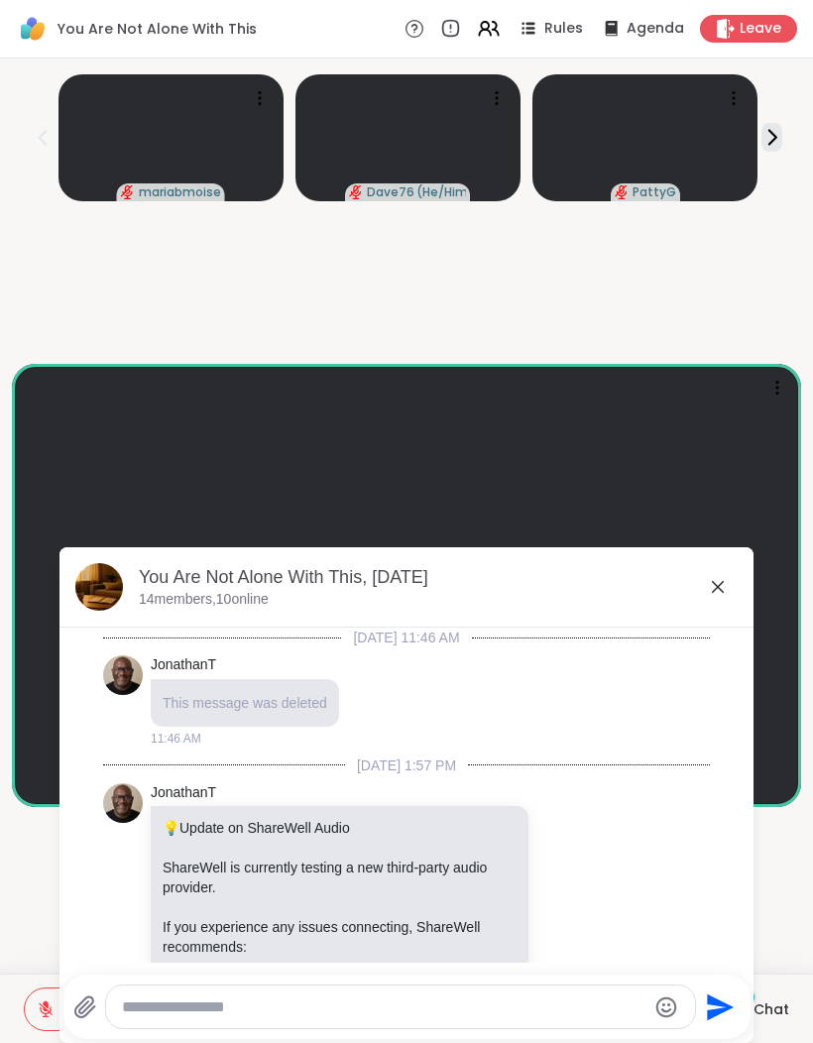
scroll to position [6504, 0]
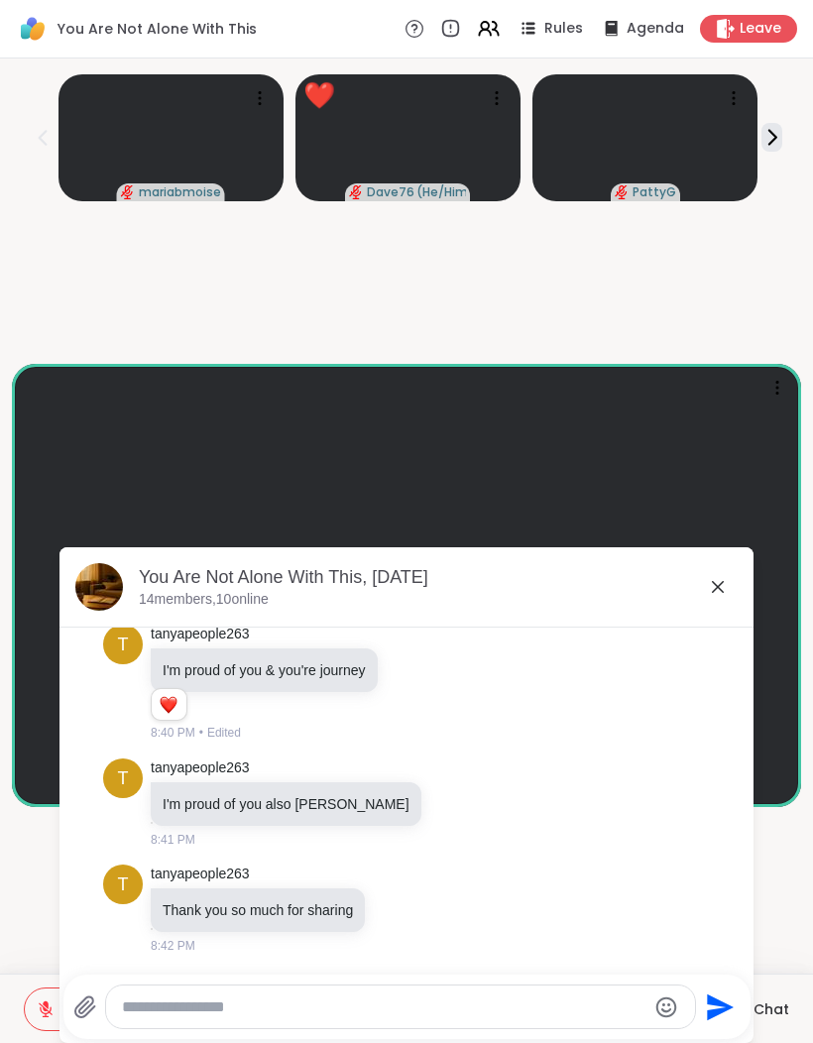
click at [723, 579] on icon at bounding box center [718, 587] width 24 height 24
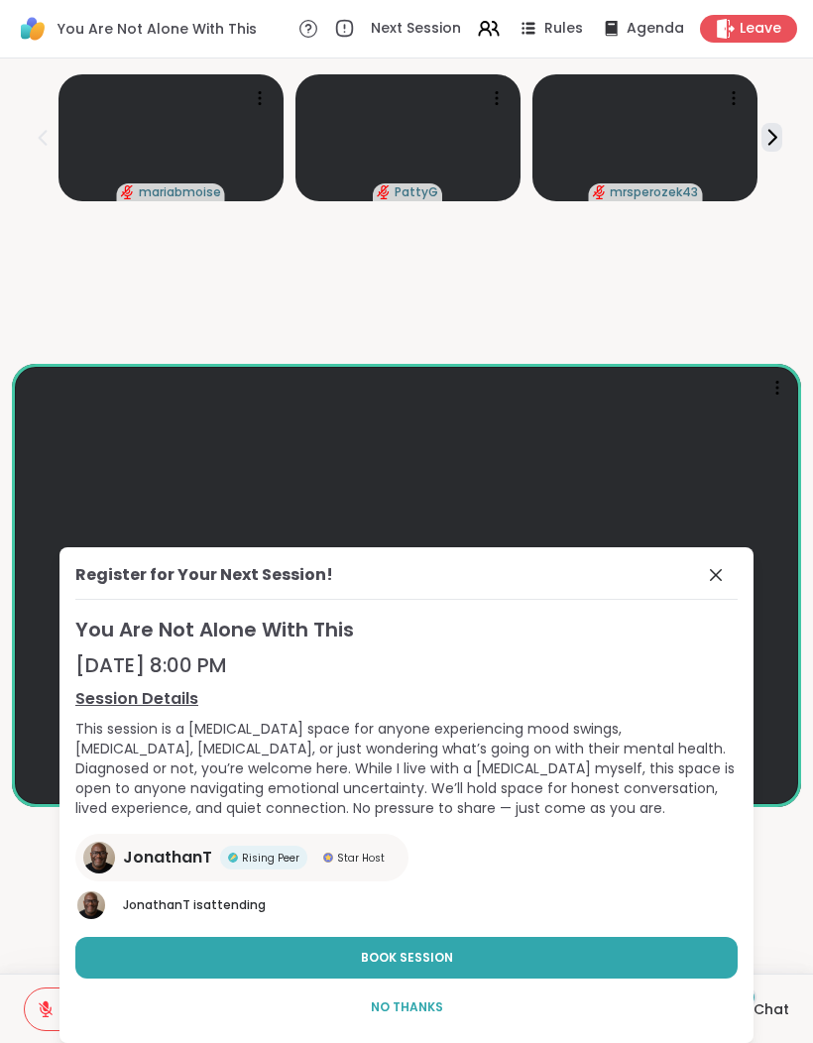
click at [721, 564] on icon at bounding box center [716, 575] width 24 height 24
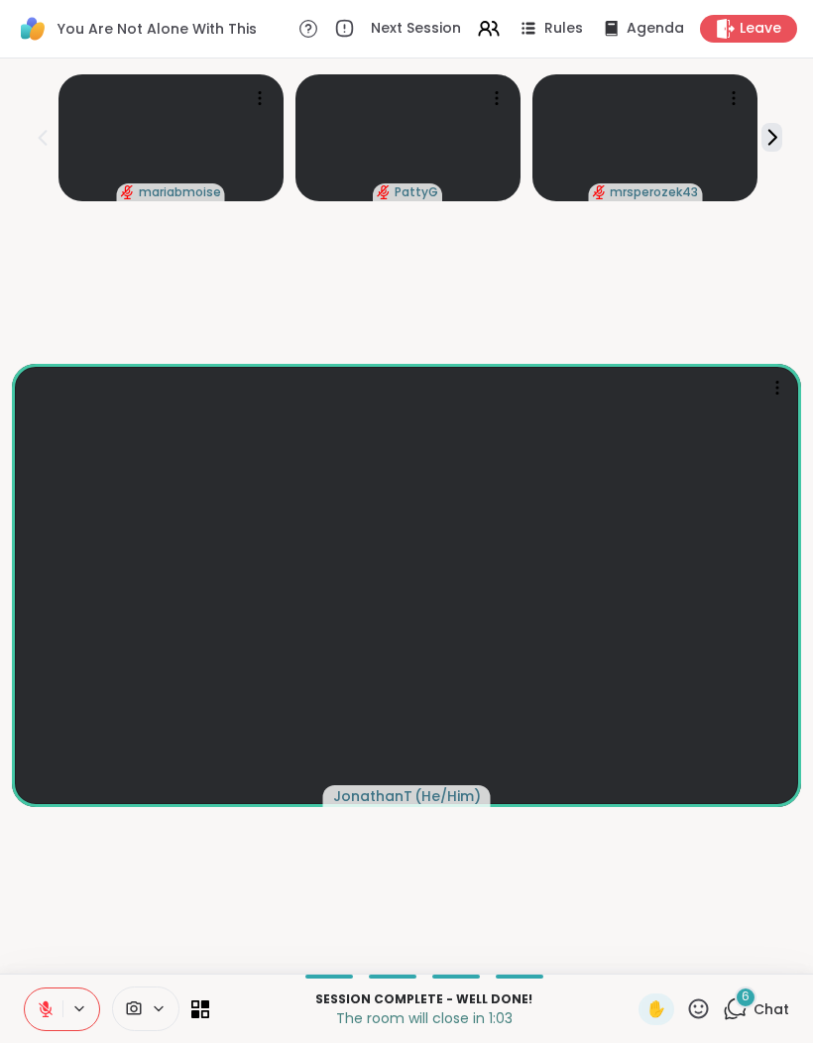
click at [751, 1004] on div "6" at bounding box center [745, 997] width 22 height 22
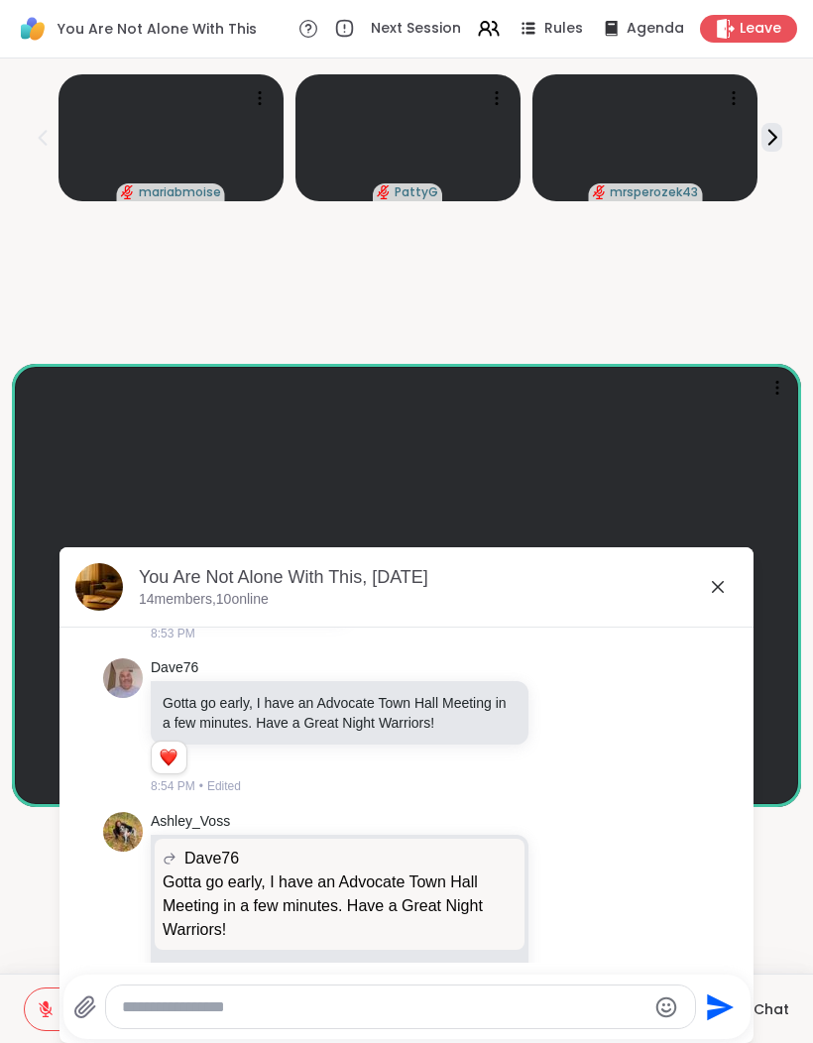
scroll to position [7272, 0]
click at [724, 590] on icon at bounding box center [718, 587] width 24 height 24
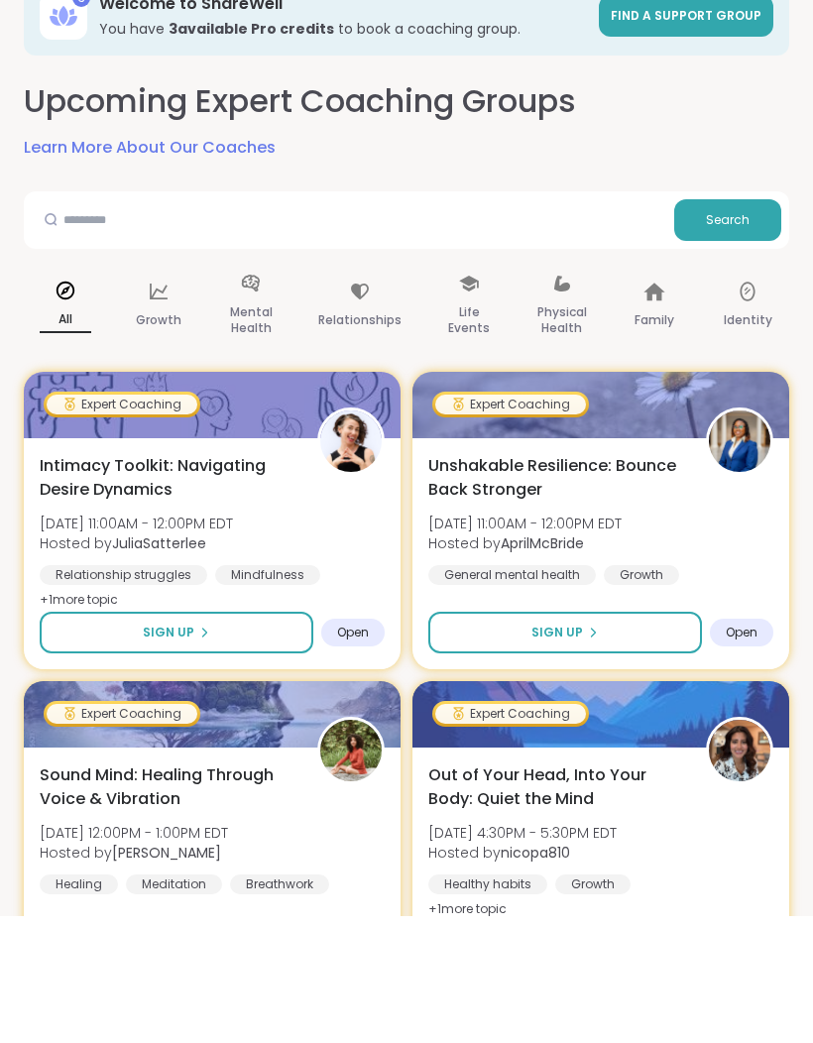
scroll to position [127, 0]
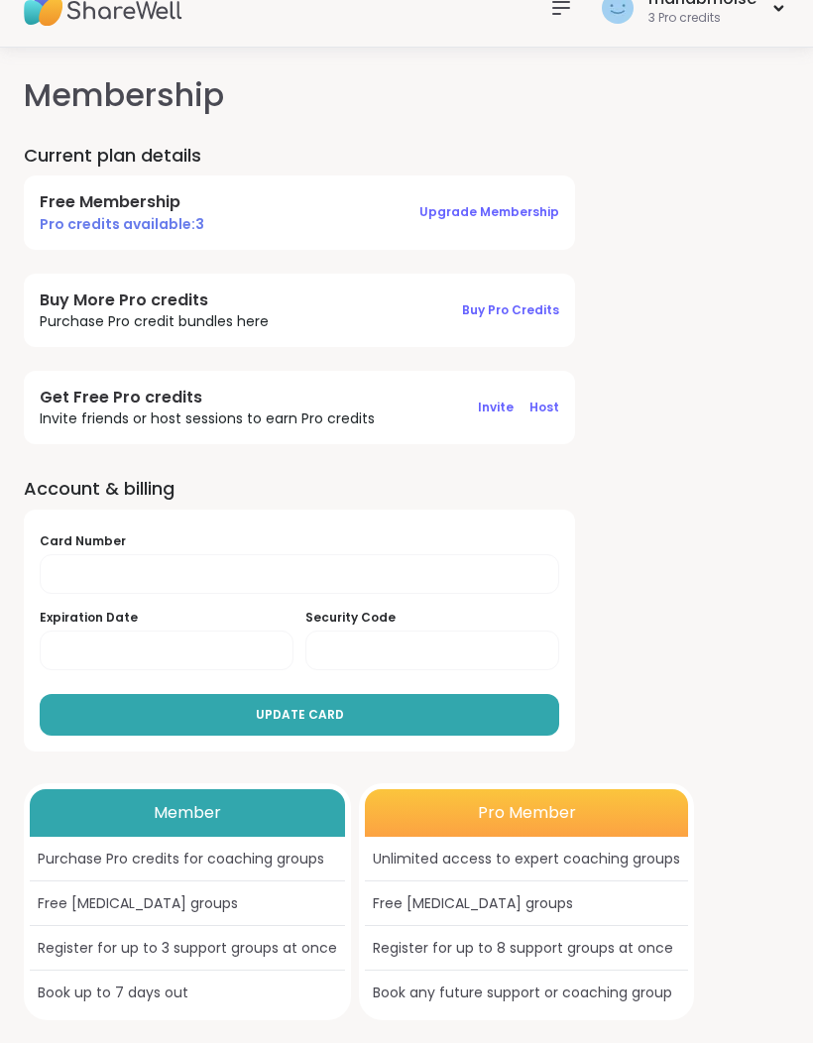
scroll to position [57, 0]
